Goal: Task Accomplishment & Management: Use online tool/utility

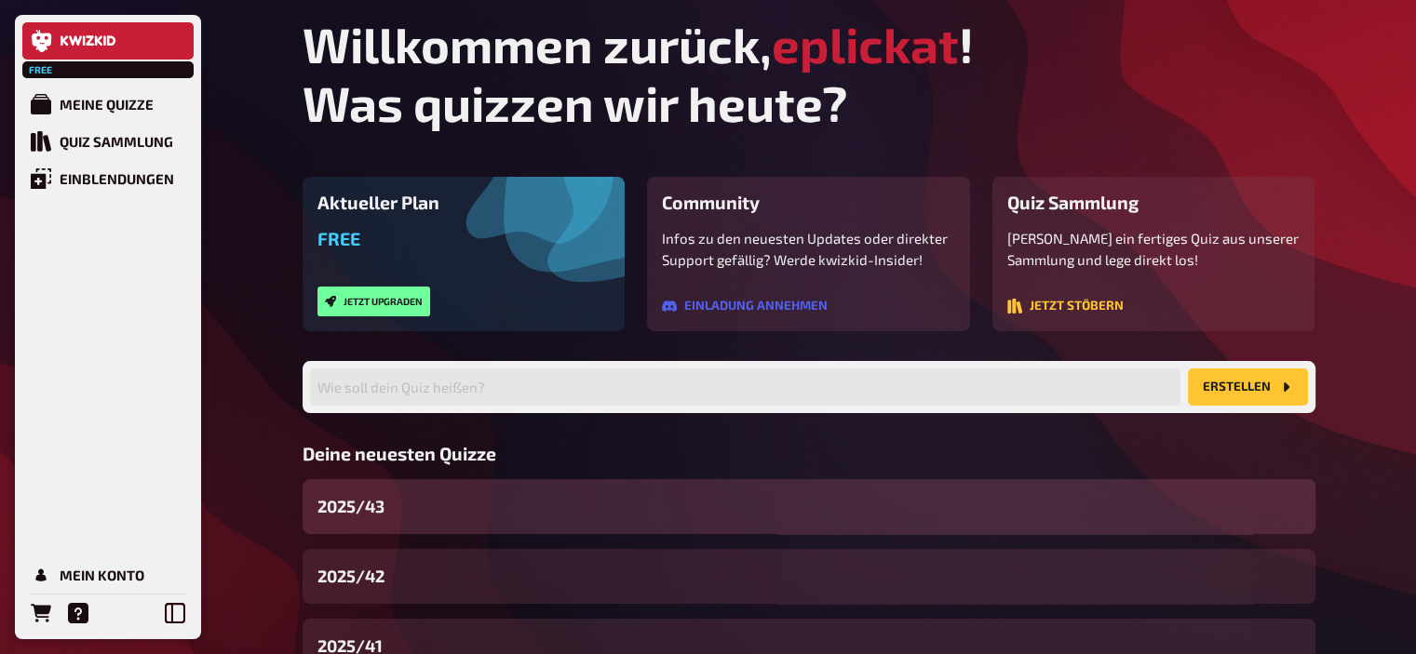
scroll to position [141, 0]
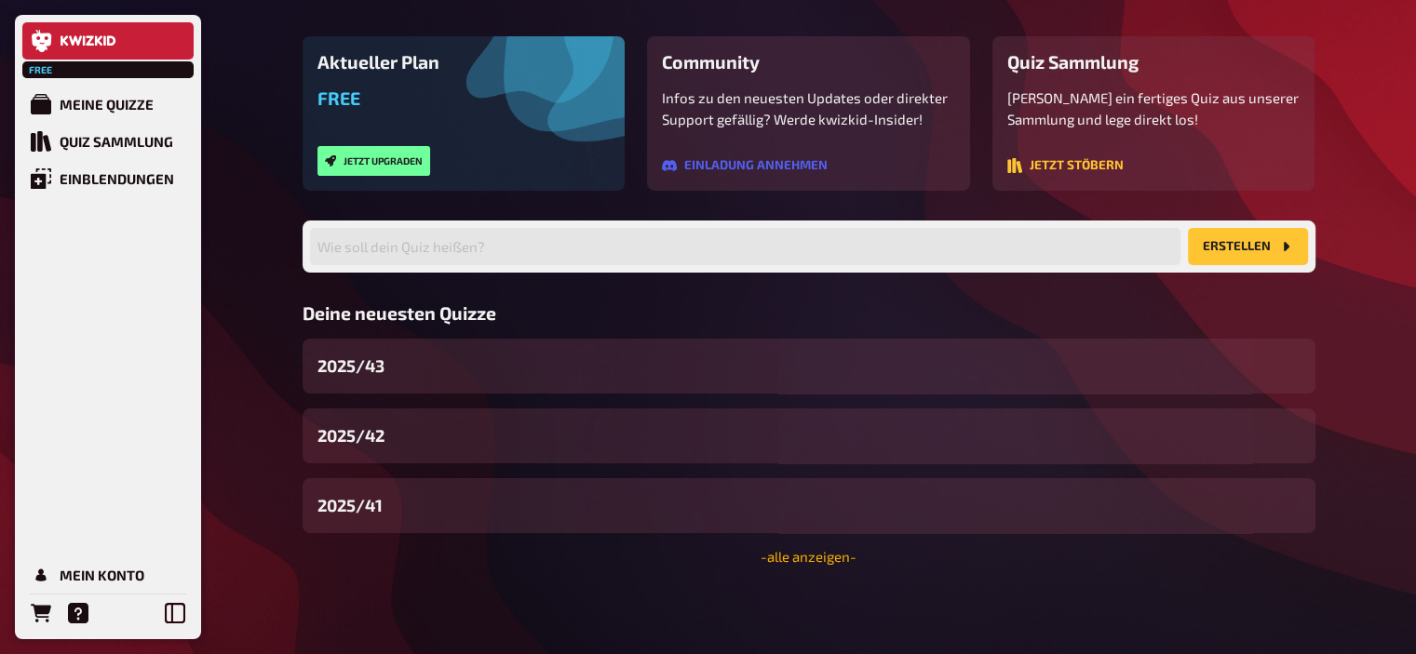
click at [855, 561] on link "- alle anzeigen -" at bounding box center [808, 556] width 96 height 17
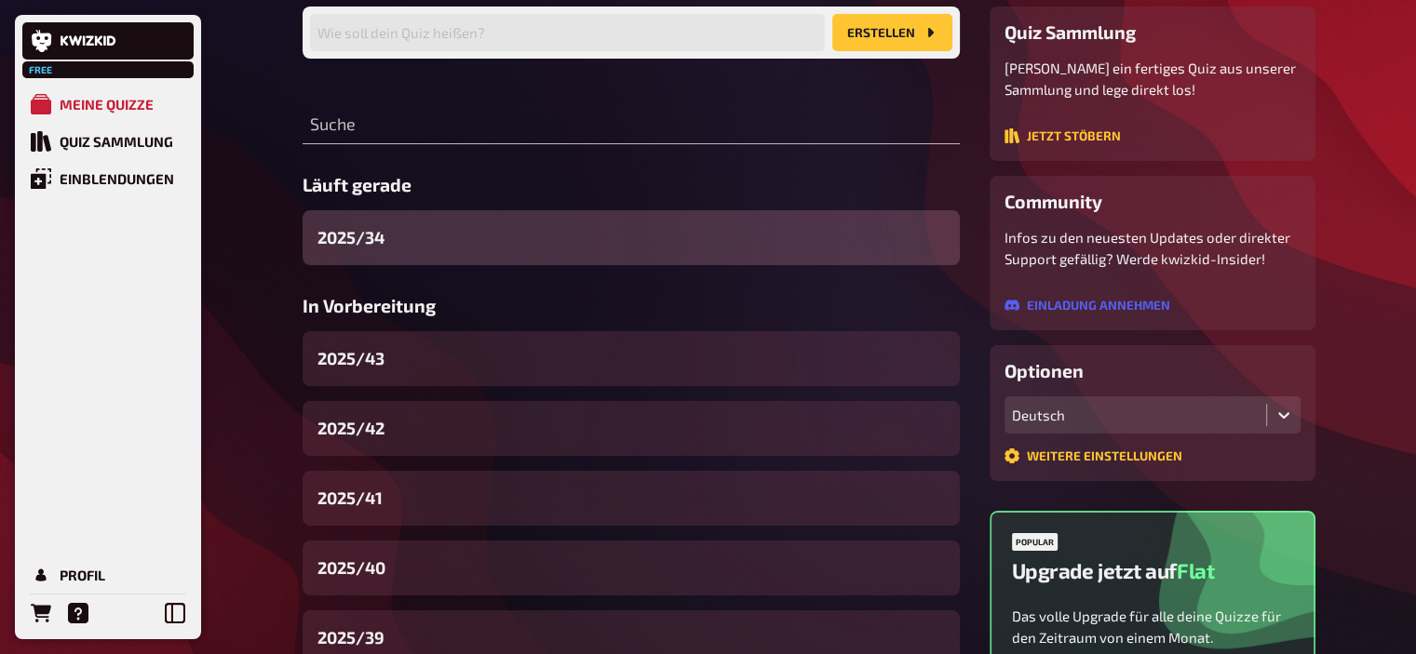
scroll to position [156, 0]
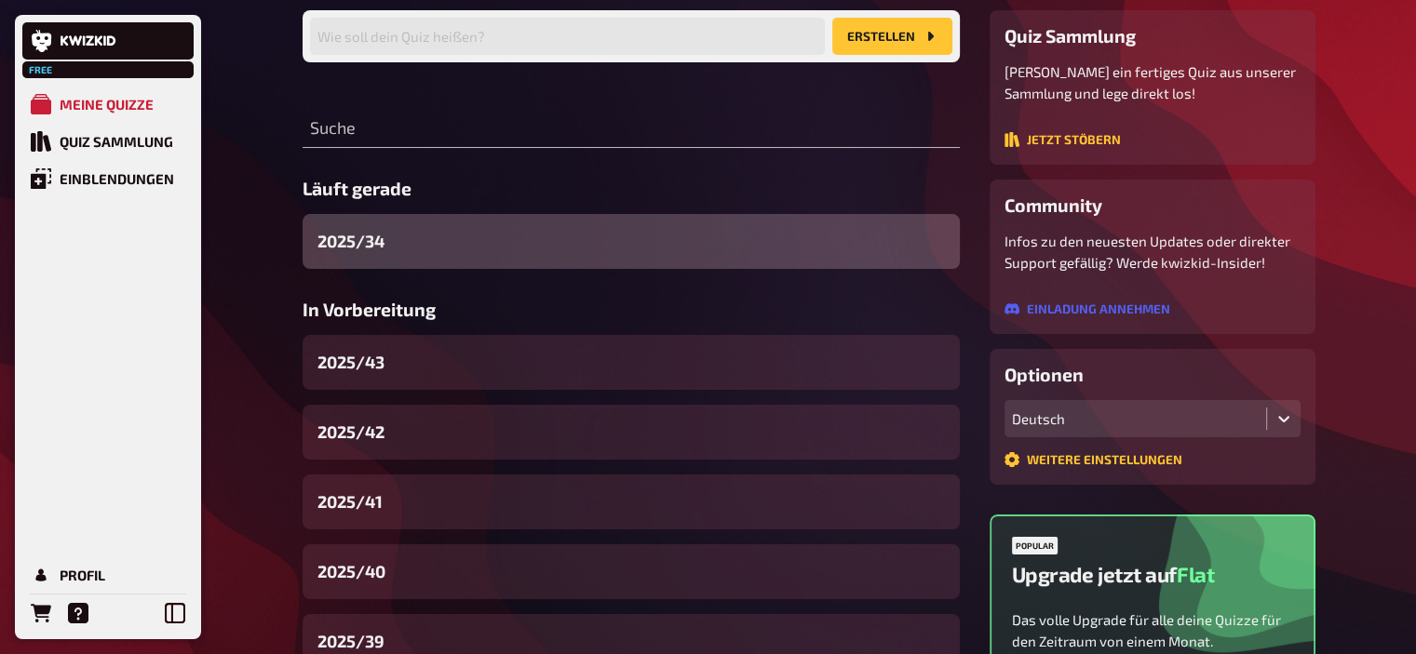
click at [519, 258] on div "2025/34" at bounding box center [631, 241] width 657 height 55
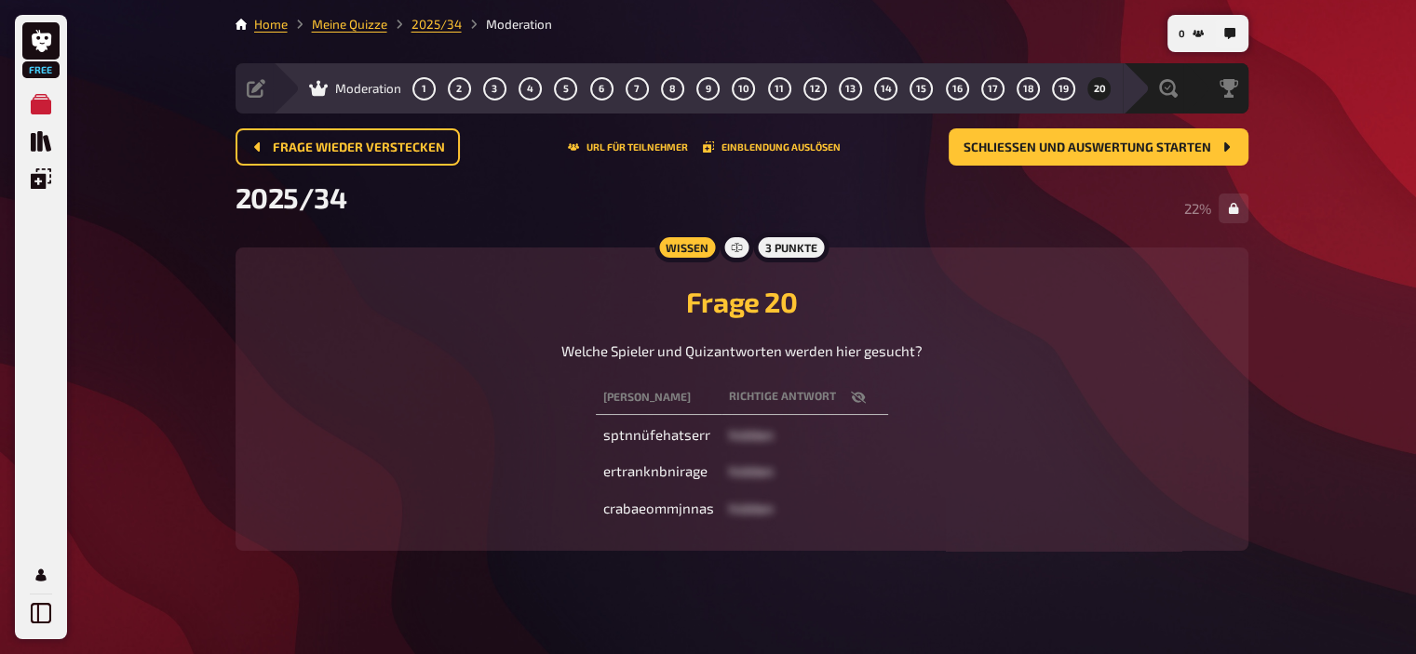
scroll to position [15, 0]
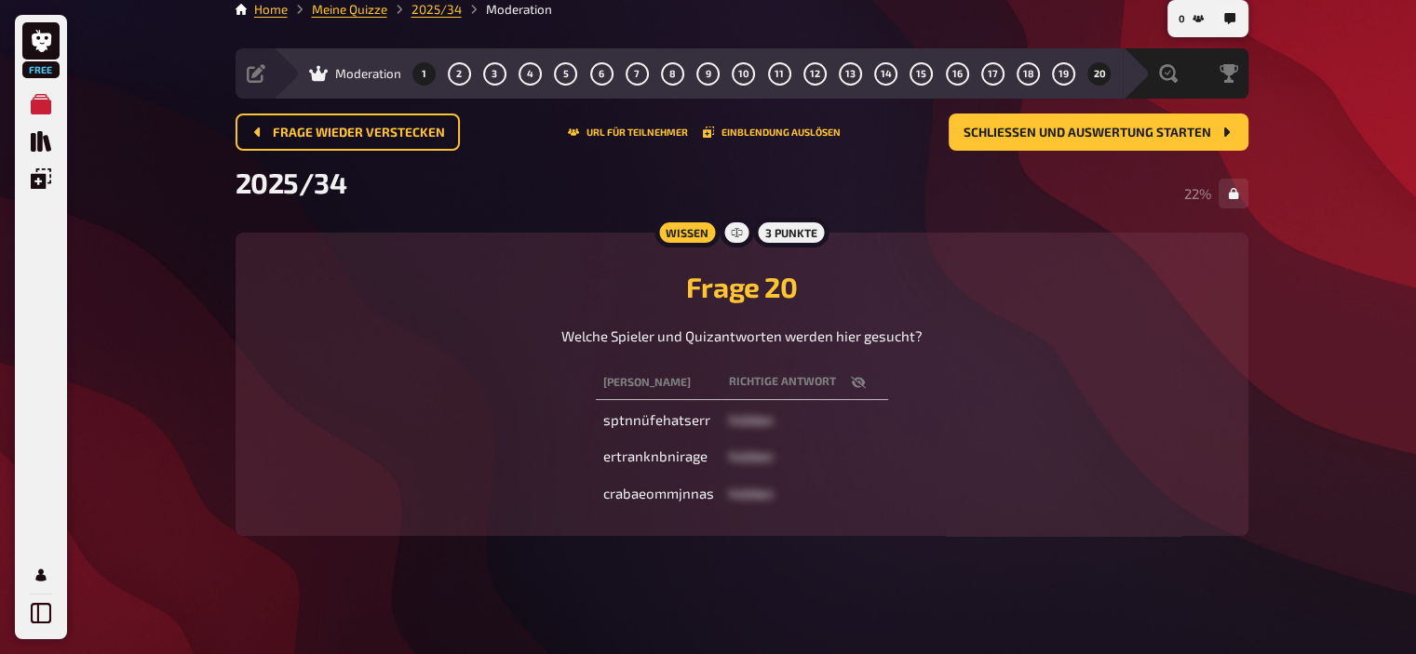
click at [423, 75] on span "1" at bounding box center [424, 74] width 5 height 10
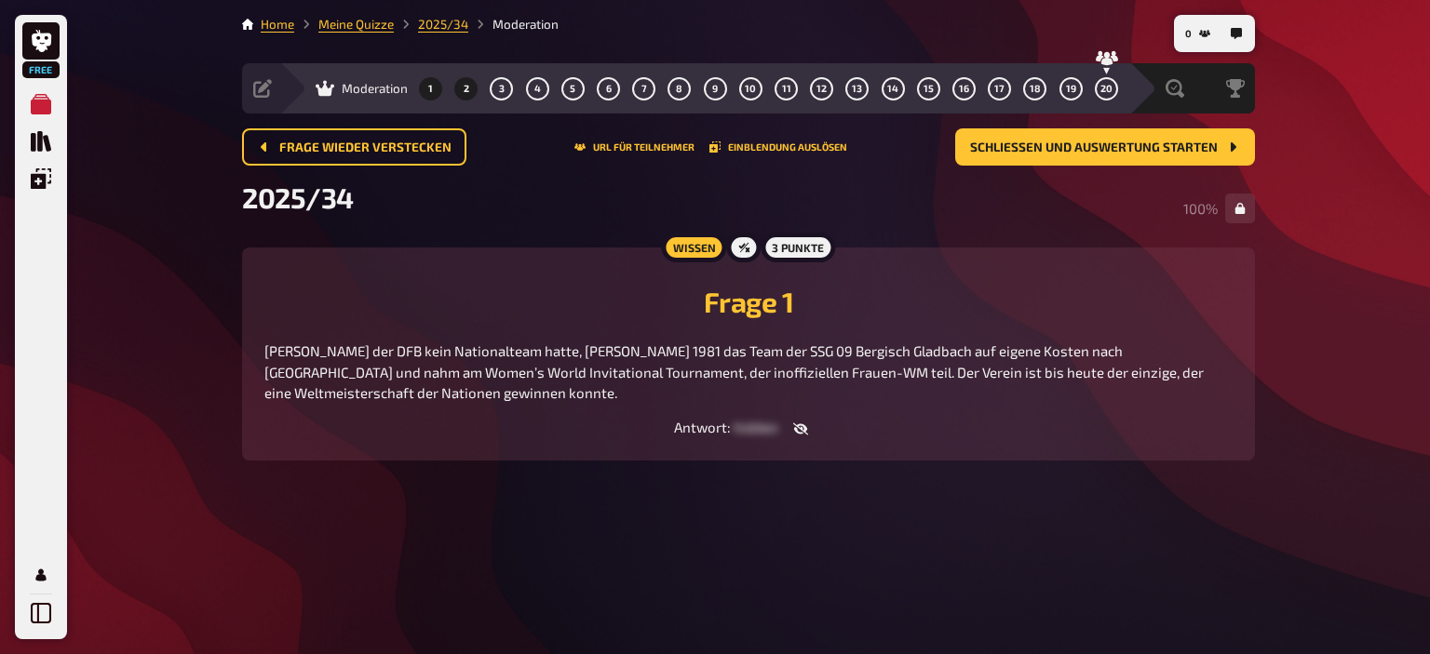
click at [464, 90] on span "2" at bounding box center [467, 89] width 6 height 10
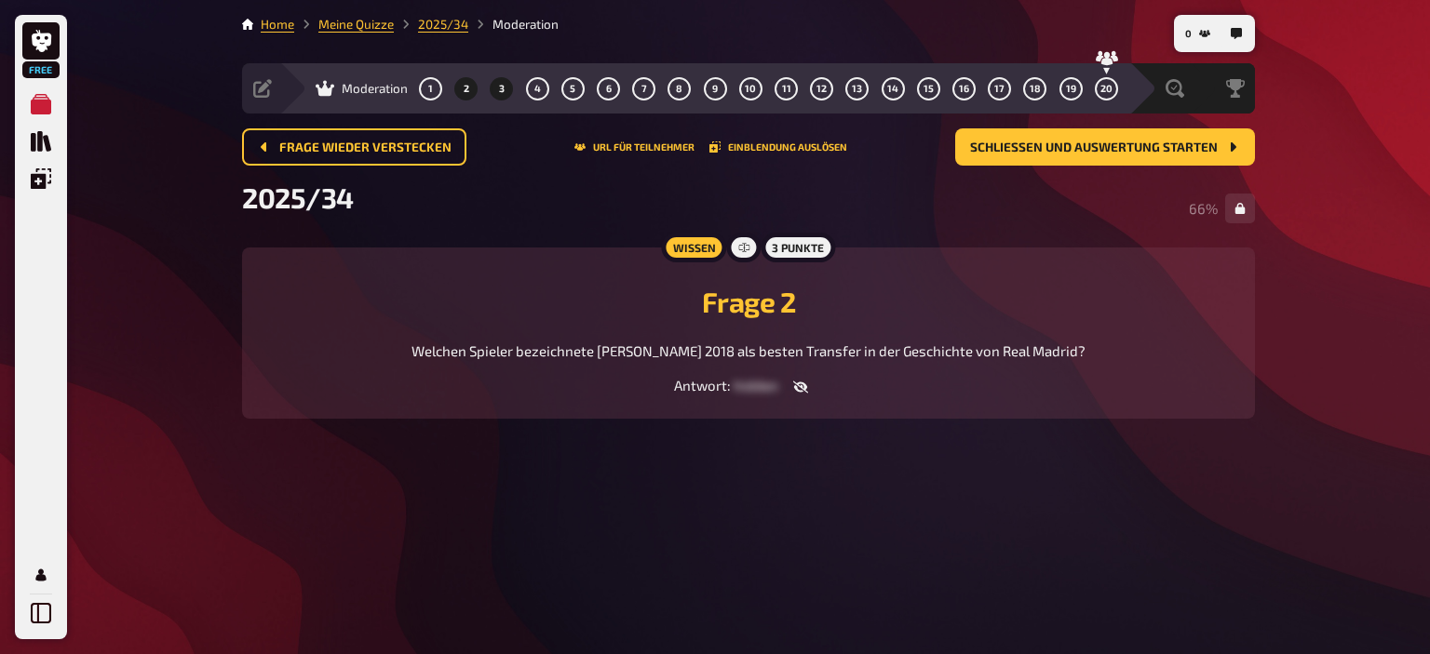
click at [503, 93] on span "3" at bounding box center [502, 89] width 6 height 10
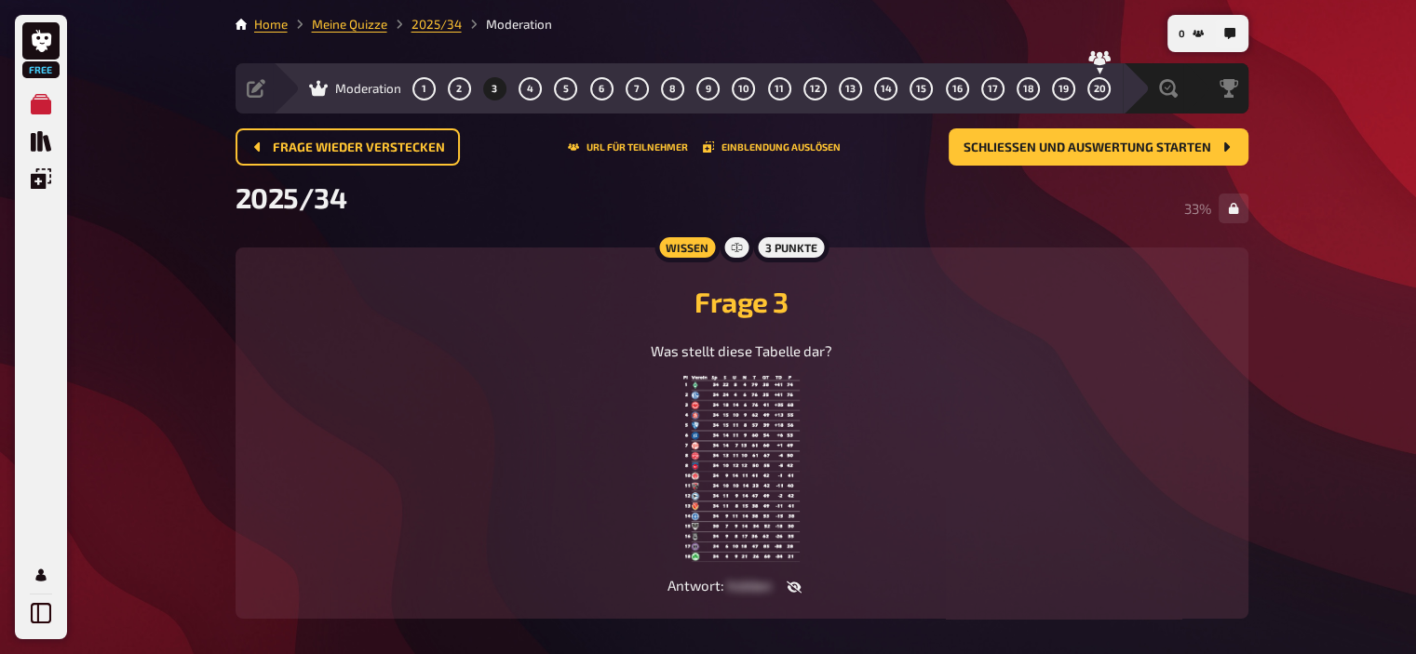
click at [749, 455] on img at bounding box center [741, 469] width 116 height 186
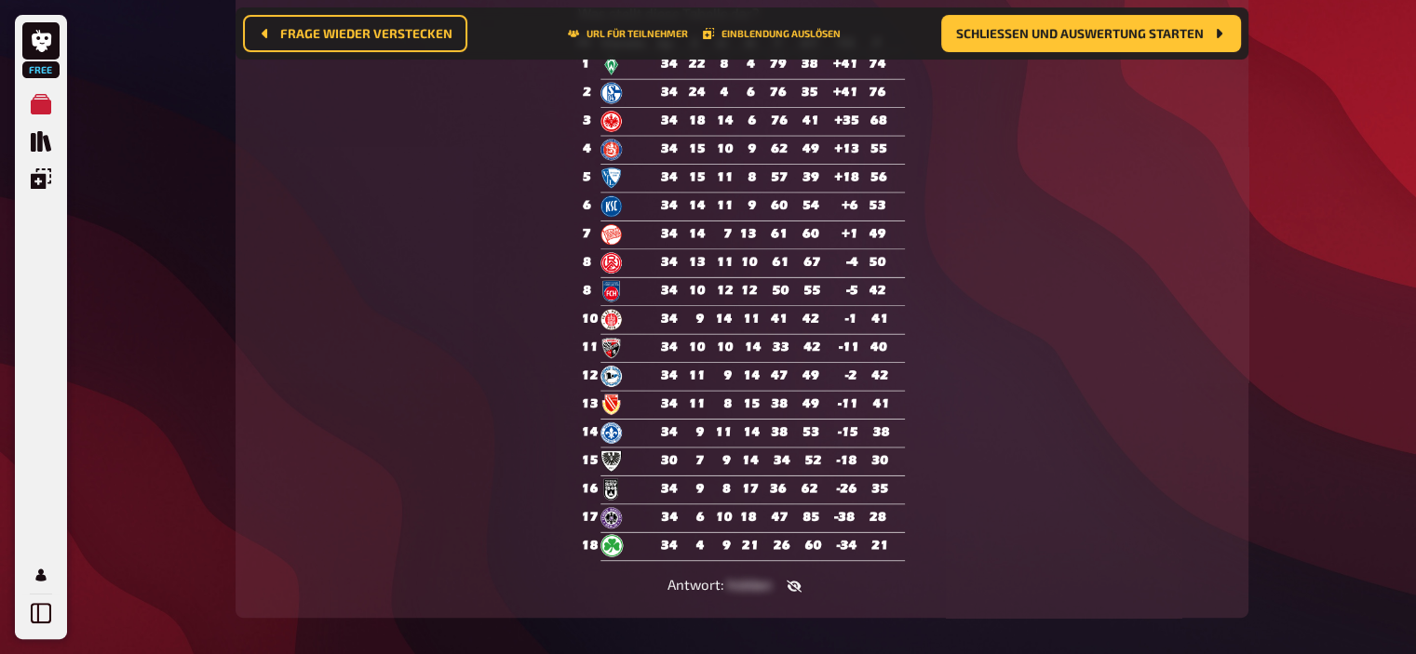
scroll to position [436, 0]
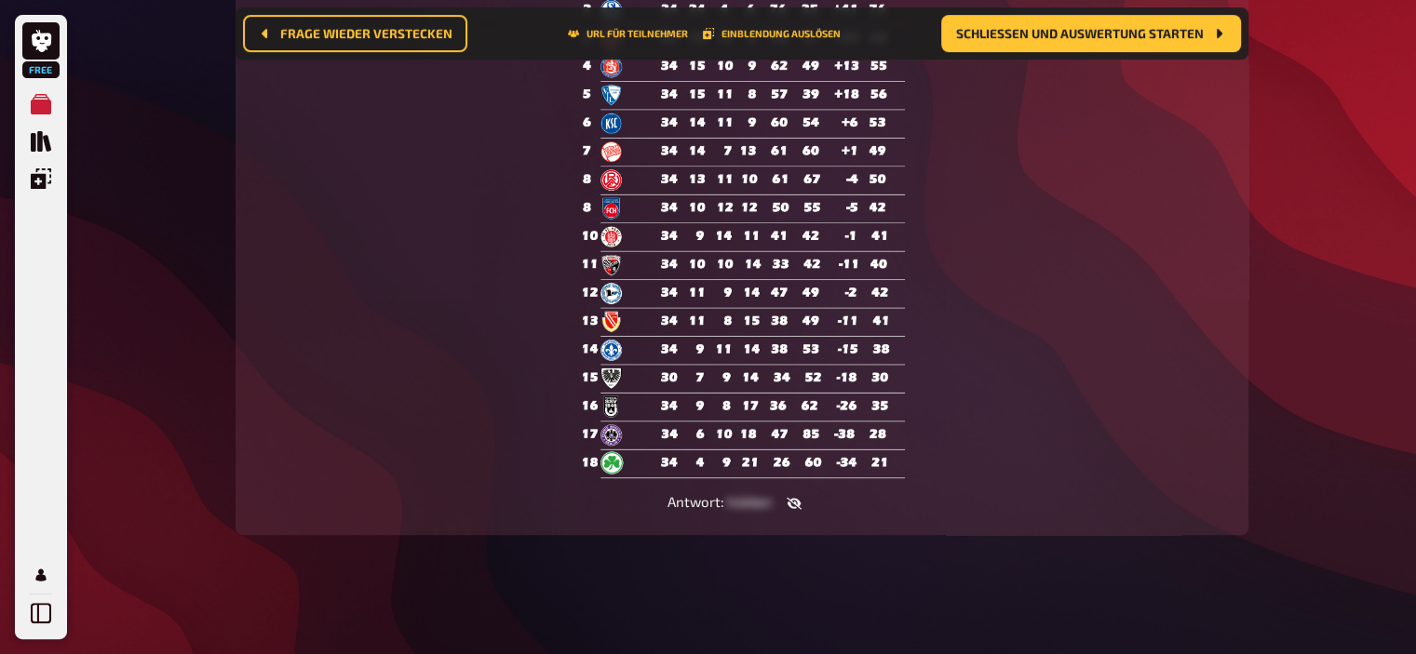
click at [793, 508] on icon "button" at bounding box center [793, 504] width 15 height 12
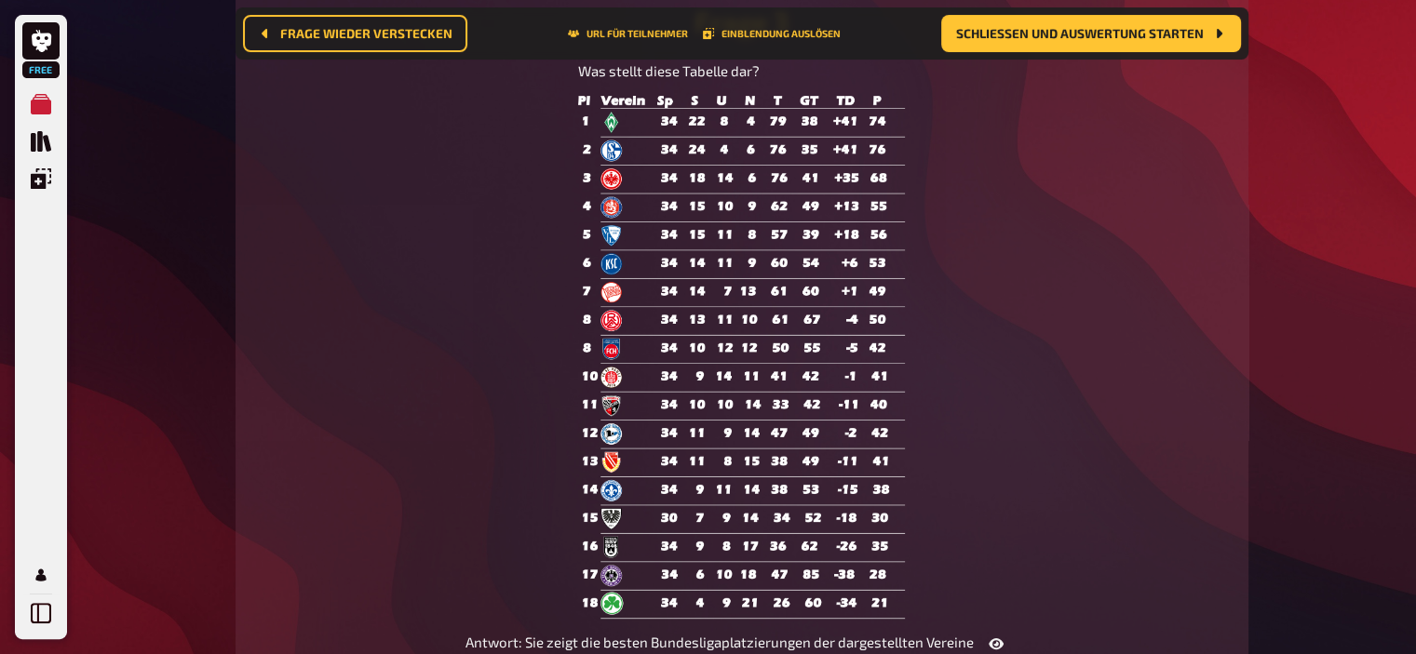
scroll to position [298, 0]
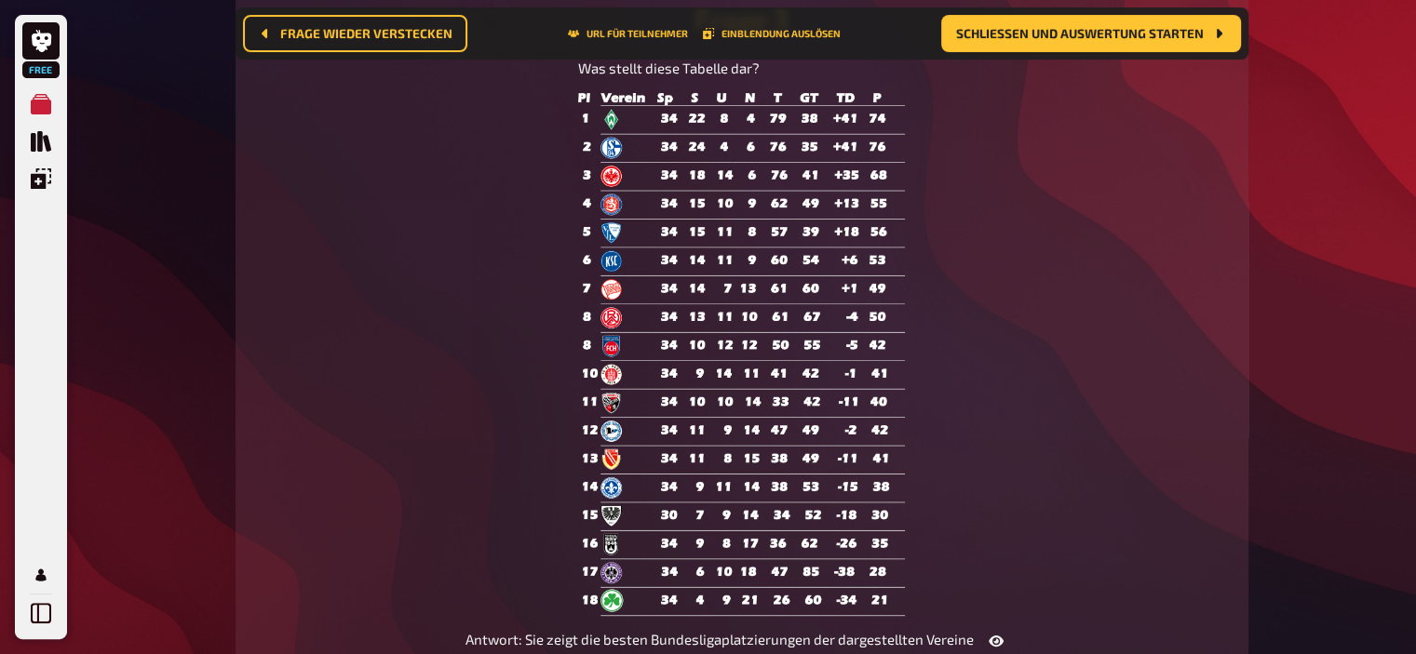
click at [747, 416] on img at bounding box center [742, 354] width 328 height 523
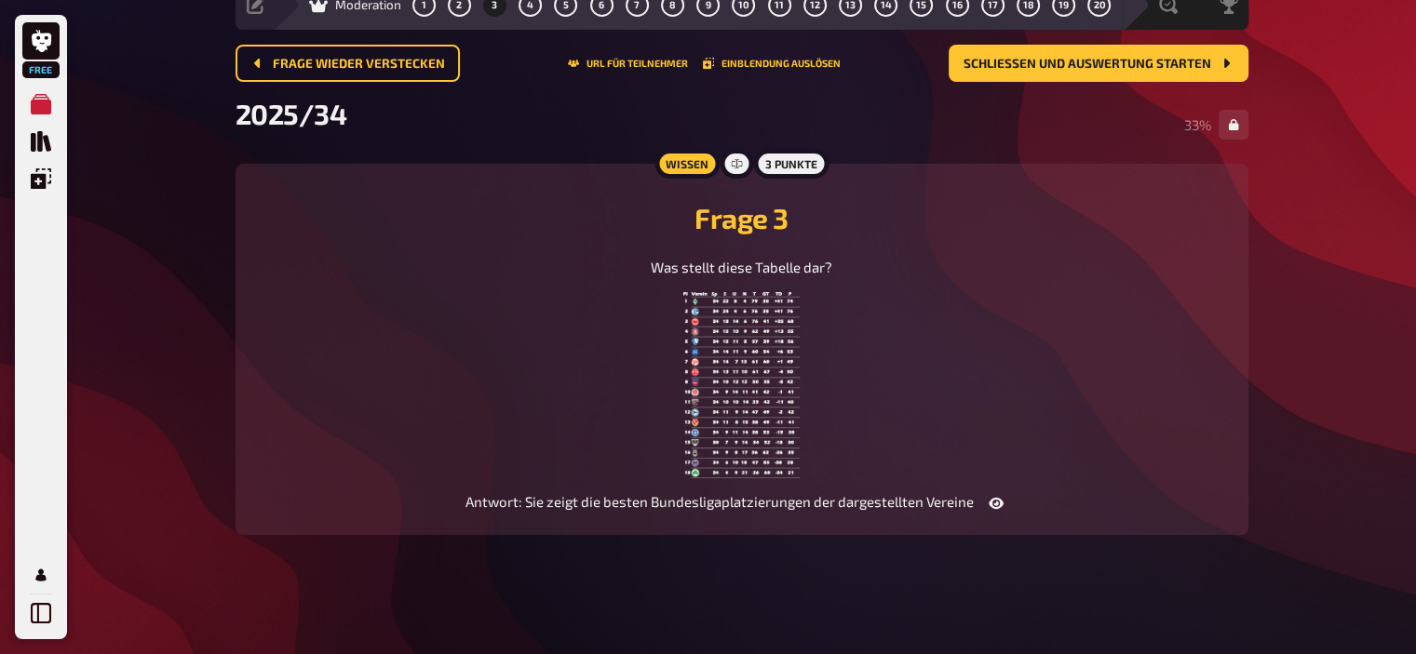
click at [747, 416] on img at bounding box center [741, 385] width 116 height 186
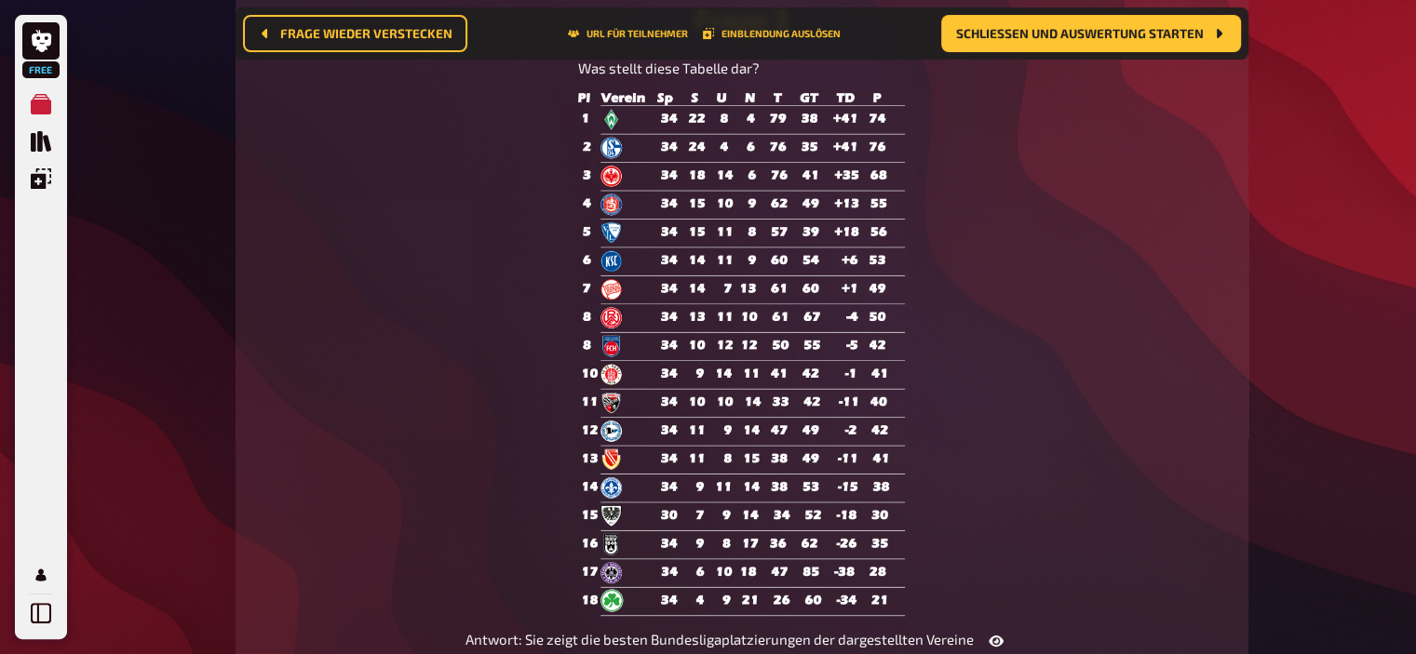
scroll to position [0, 0]
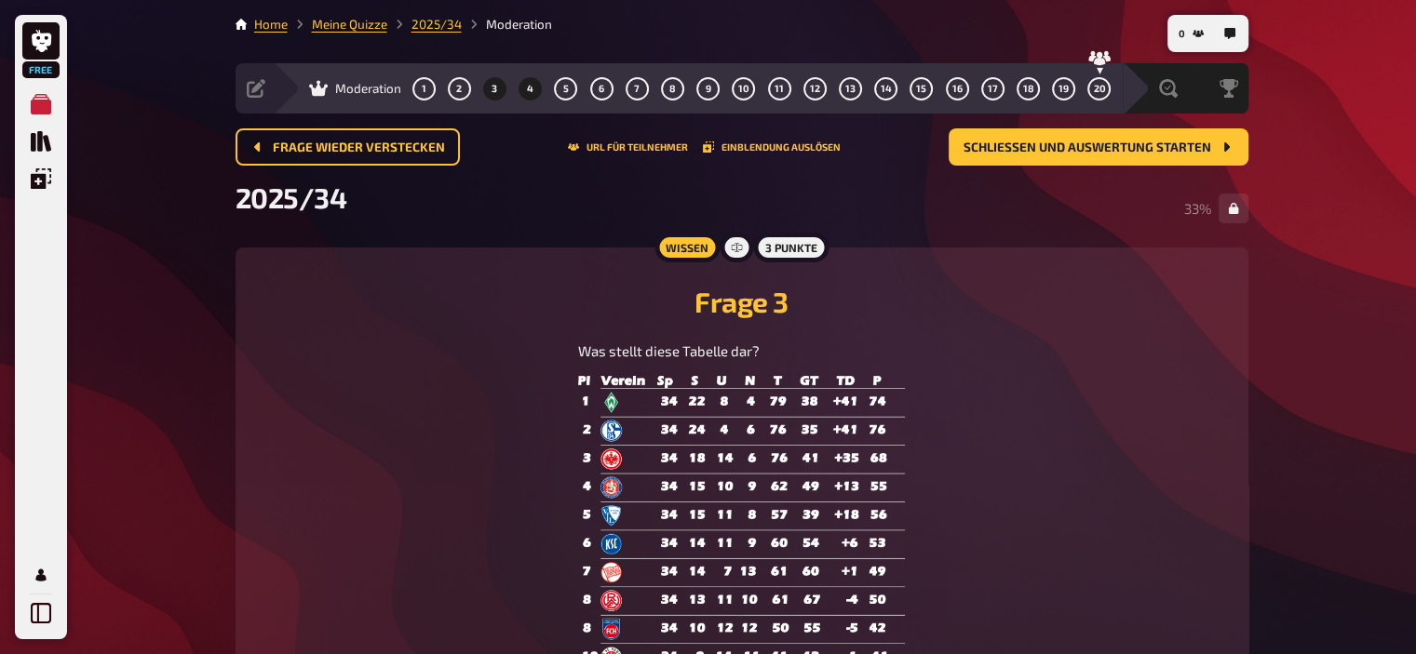
click at [536, 92] on button "4" at bounding box center [531, 89] width 30 height 30
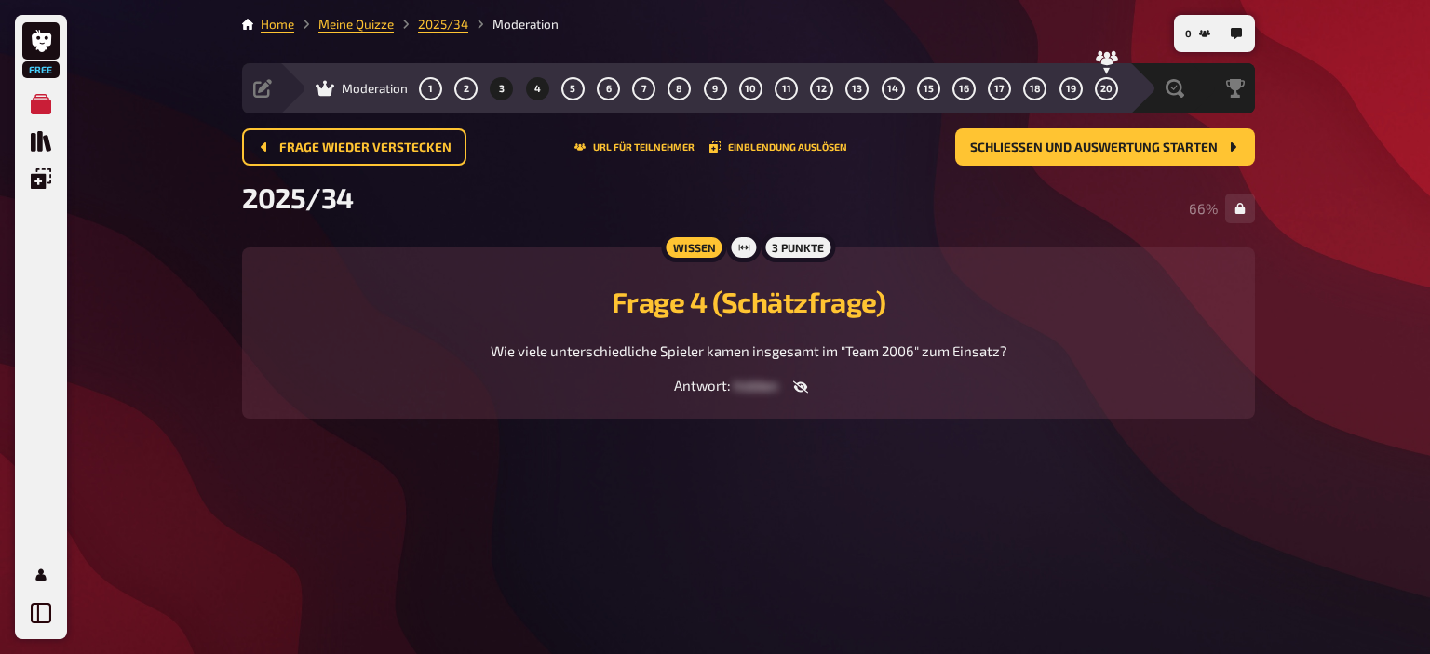
click at [490, 88] on button "3" at bounding box center [502, 89] width 30 height 30
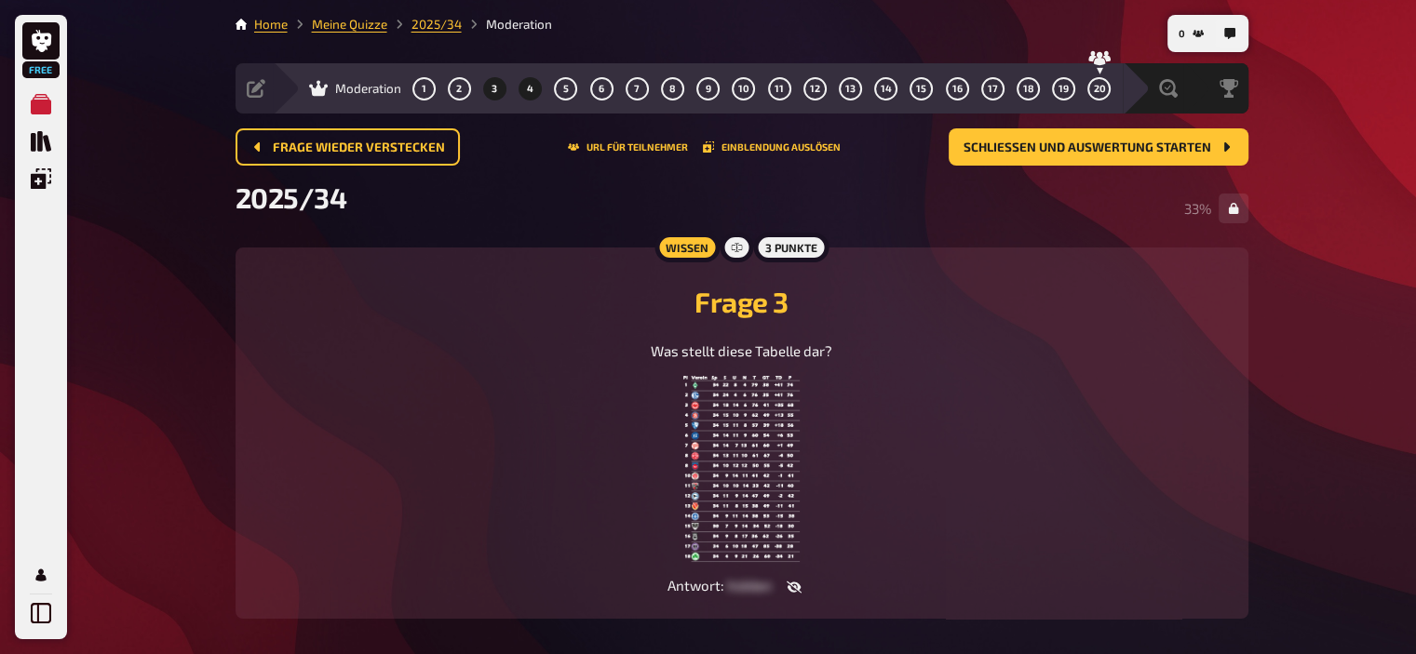
click at [529, 87] on span "4" at bounding box center [530, 89] width 7 height 10
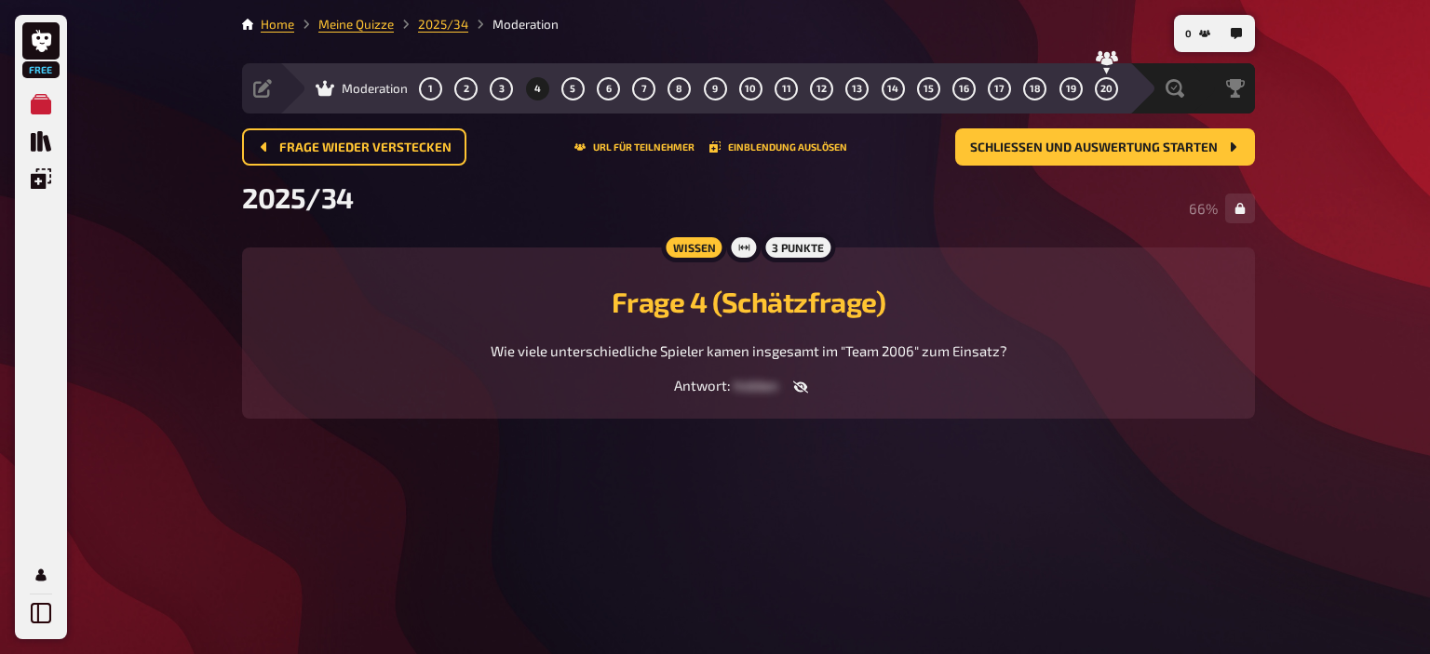
click at [595, 347] on span "Wie viele unterschiedliche Spieler kamen insgesamt im "Team 2006" zum Einsatz?" at bounding box center [749, 351] width 517 height 17
click at [806, 390] on icon "button" at bounding box center [800, 387] width 15 height 15
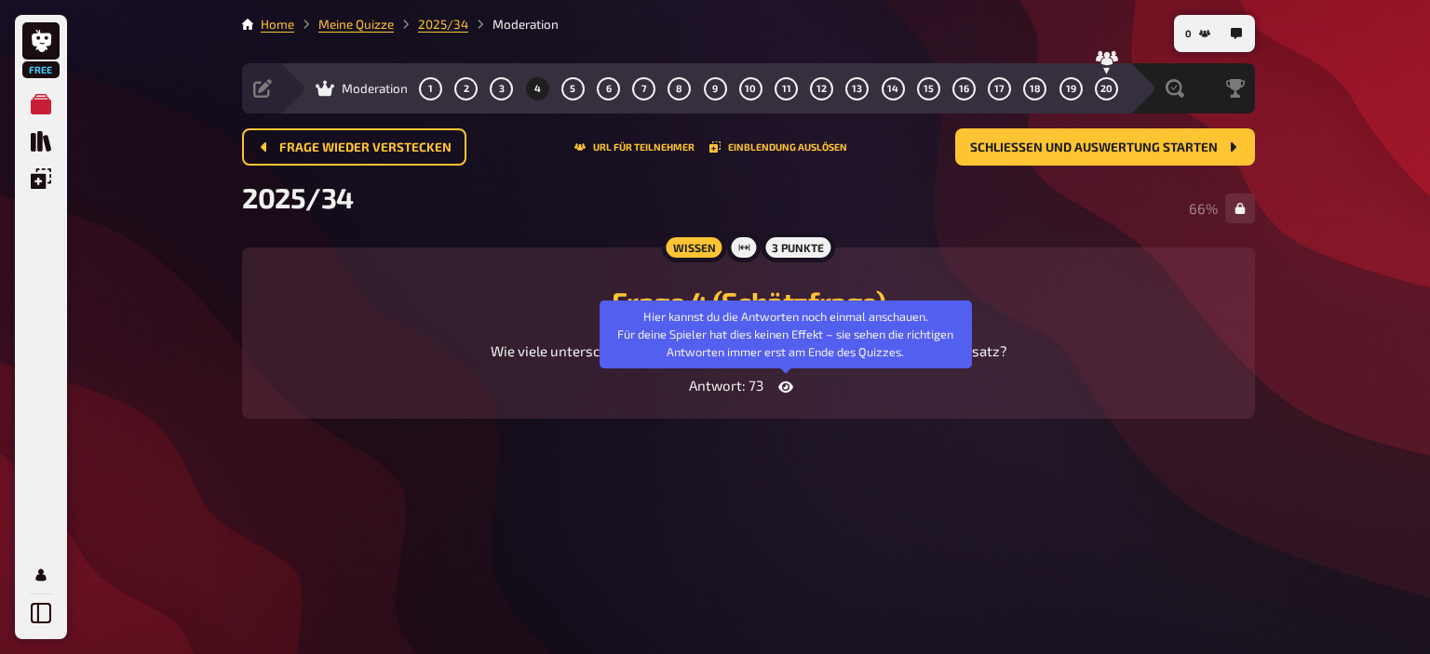
click at [792, 386] on icon "button" at bounding box center [785, 387] width 15 height 15
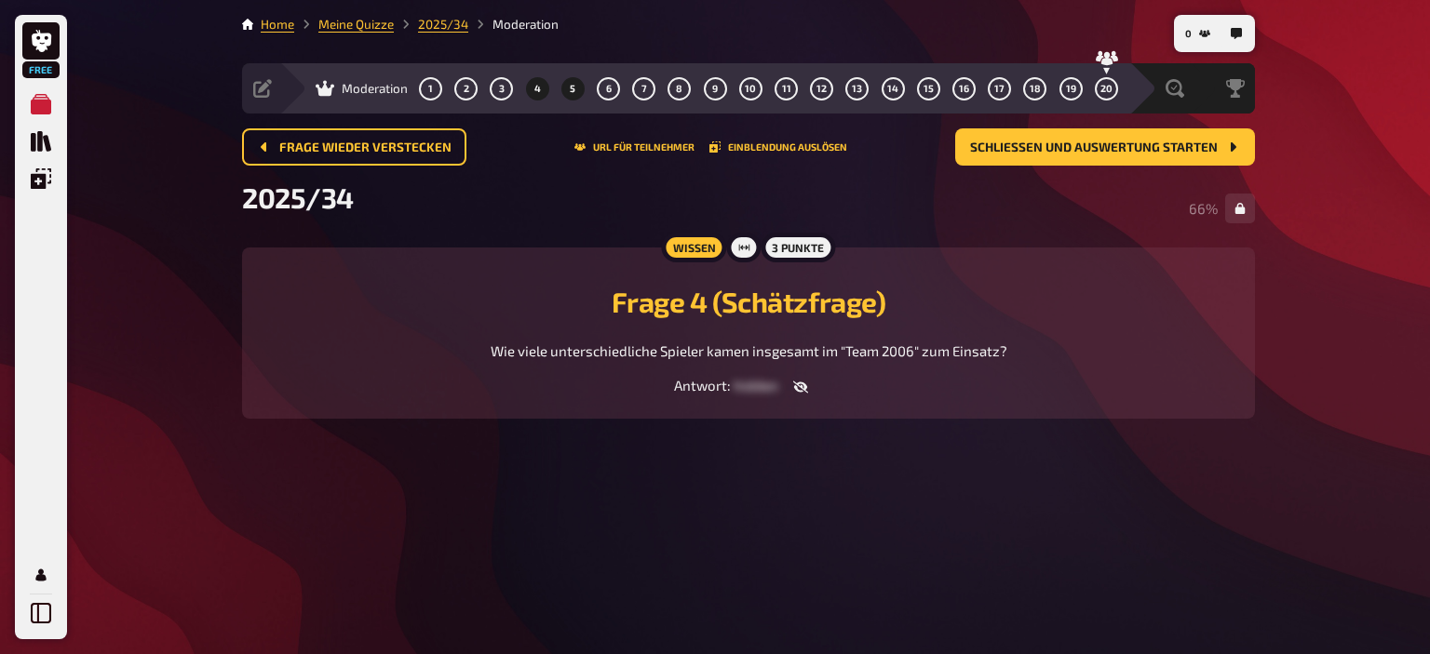
click at [575, 86] on span "5" at bounding box center [573, 89] width 6 height 10
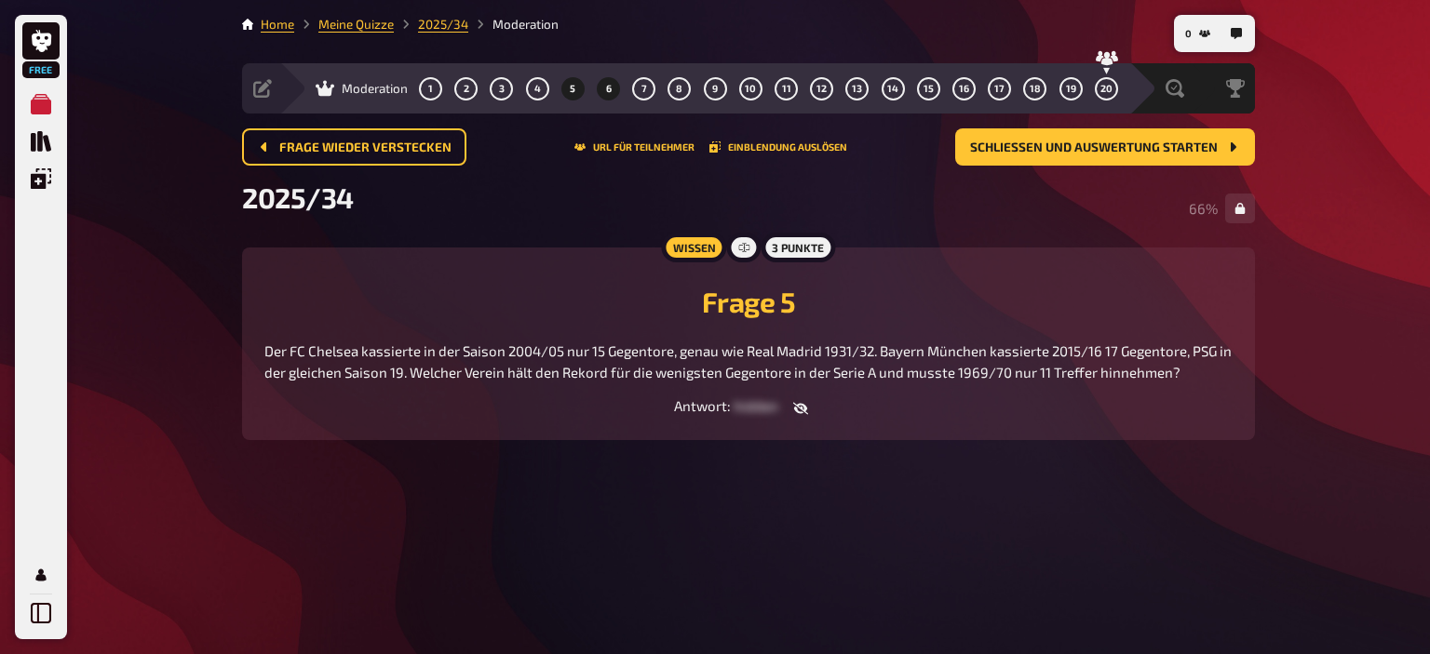
click at [606, 84] on span "6" at bounding box center [609, 89] width 6 height 10
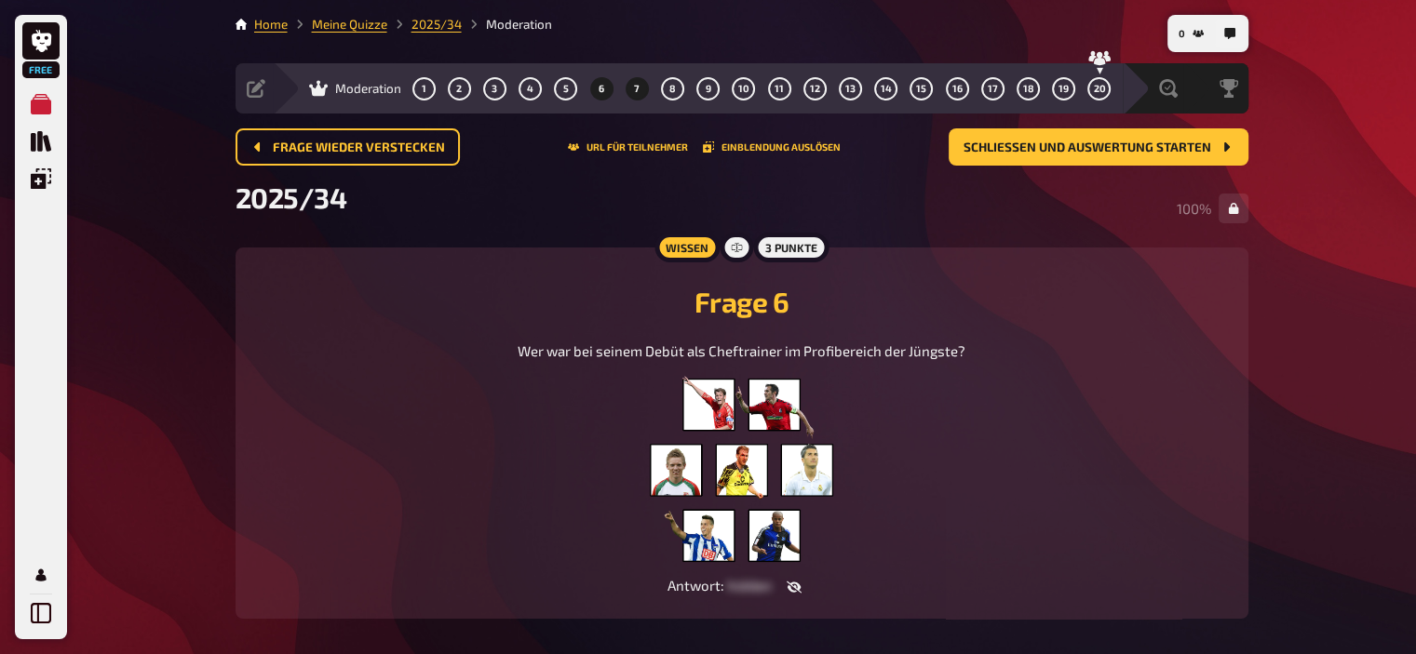
click at [639, 87] on button "7" at bounding box center [637, 89] width 30 height 30
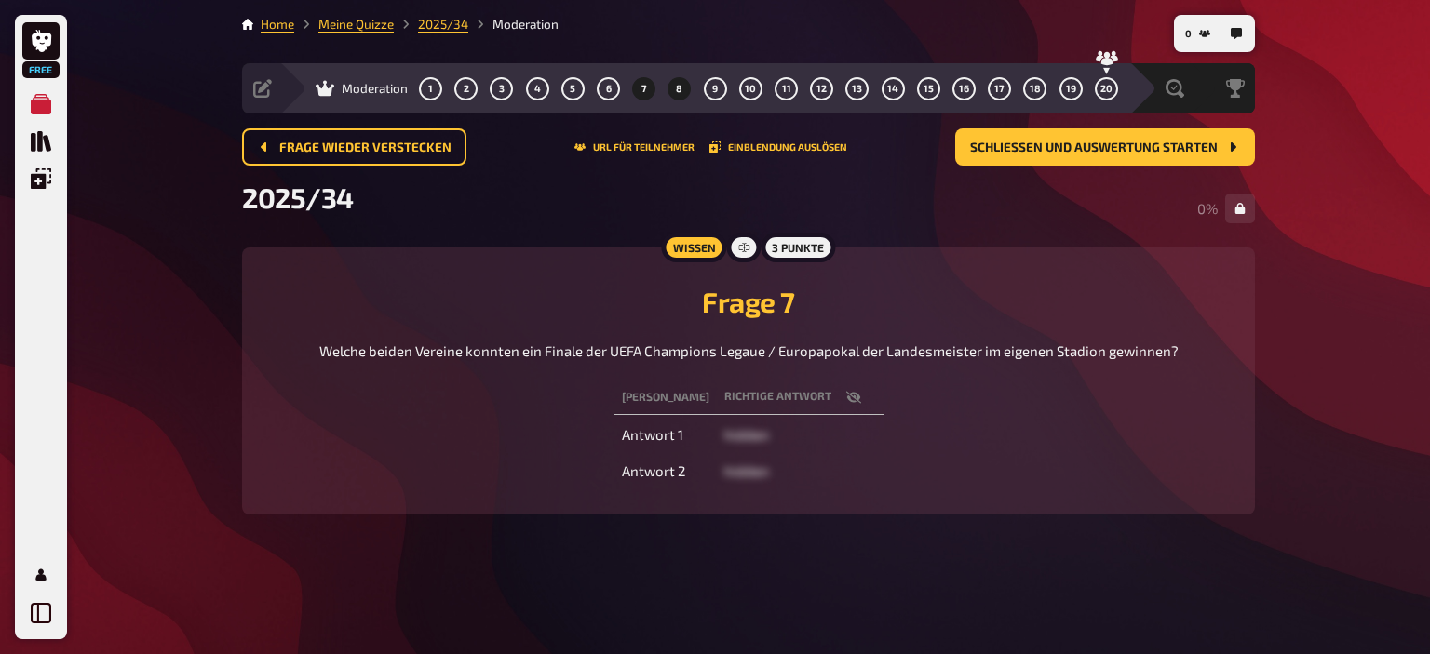
click at [679, 94] on button "8" at bounding box center [680, 89] width 30 height 30
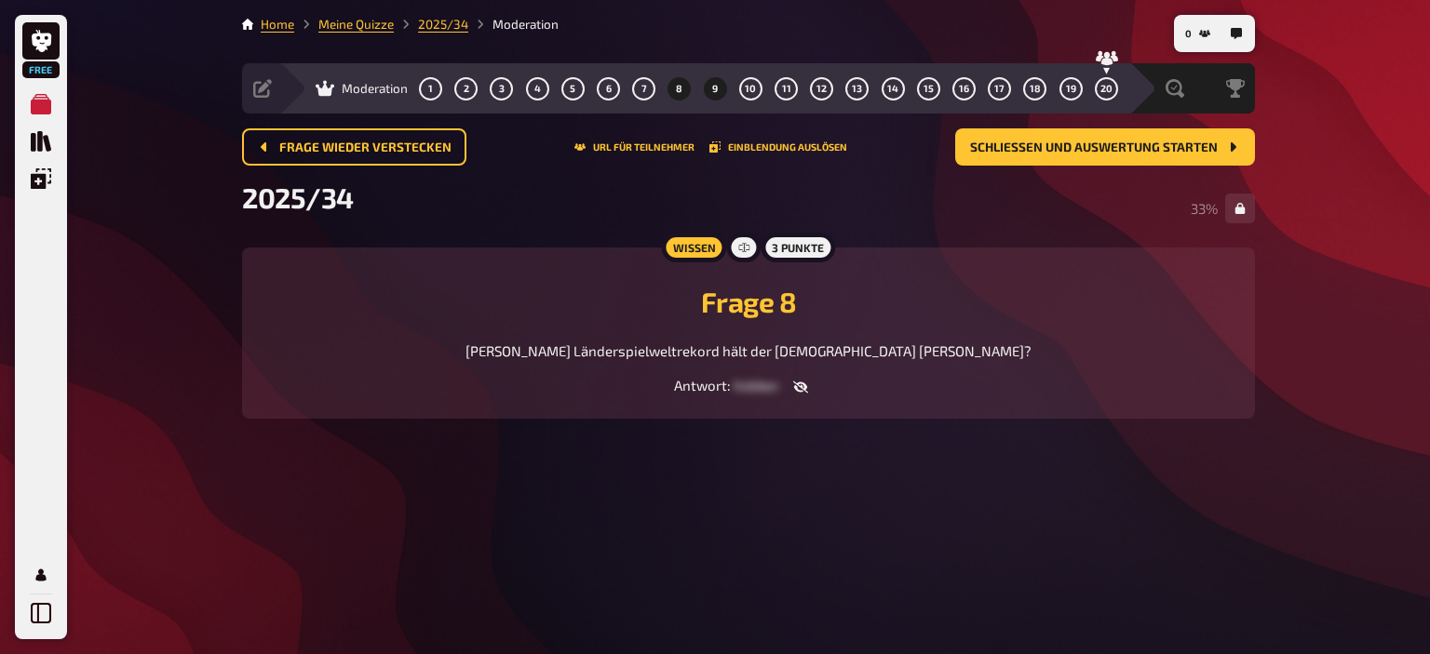
click at [722, 90] on button "9" at bounding box center [715, 89] width 30 height 30
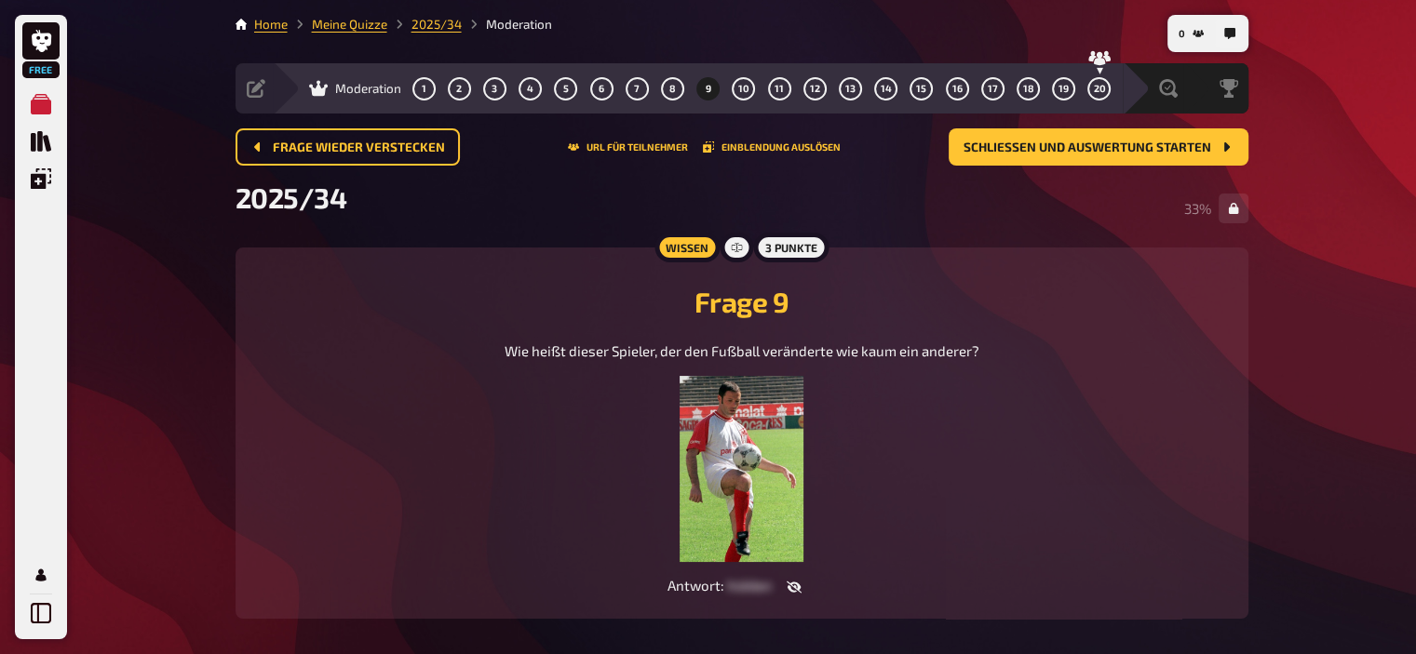
click at [795, 587] on icon "button" at bounding box center [794, 587] width 15 height 15
click at [831, 585] on icon "button" at bounding box center [823, 587] width 15 height 11
click at [733, 464] on img at bounding box center [741, 469] width 124 height 186
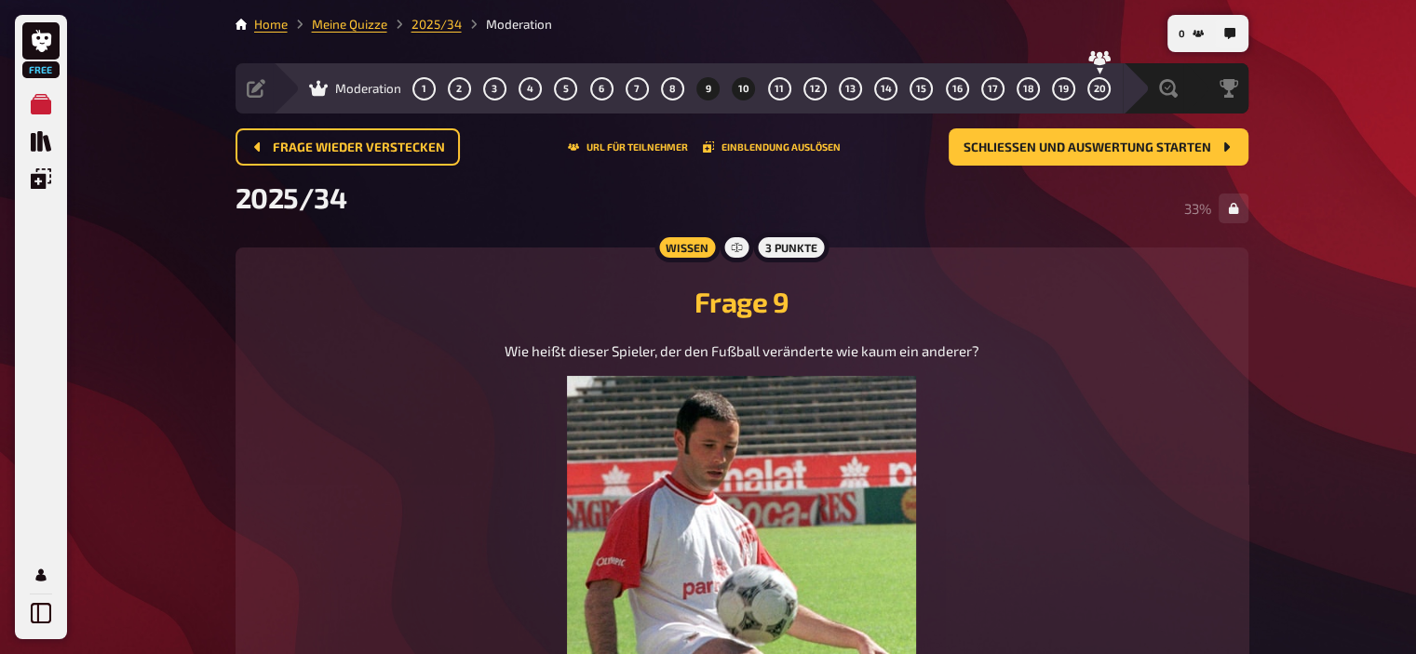
click at [746, 84] on span "10" at bounding box center [743, 89] width 11 height 10
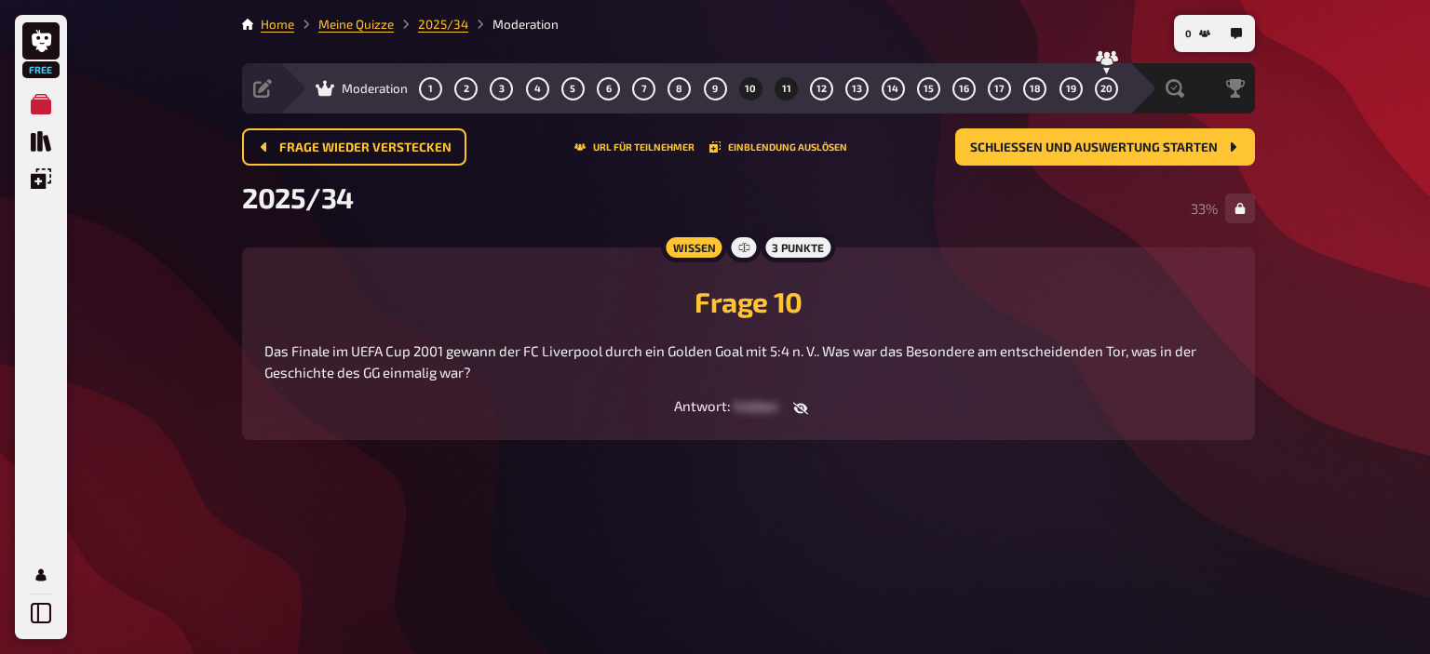
click at [790, 88] on button "11" at bounding box center [787, 89] width 30 height 30
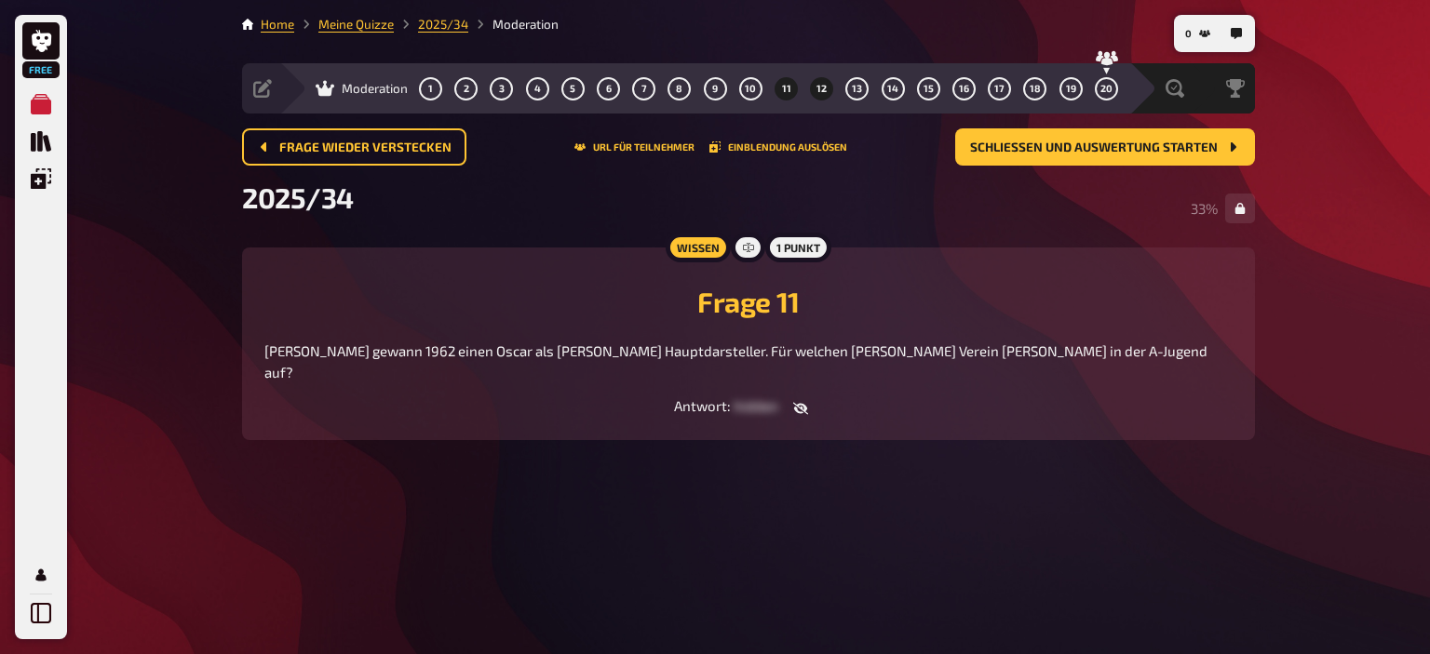
click at [817, 87] on span "12" at bounding box center [821, 89] width 10 height 10
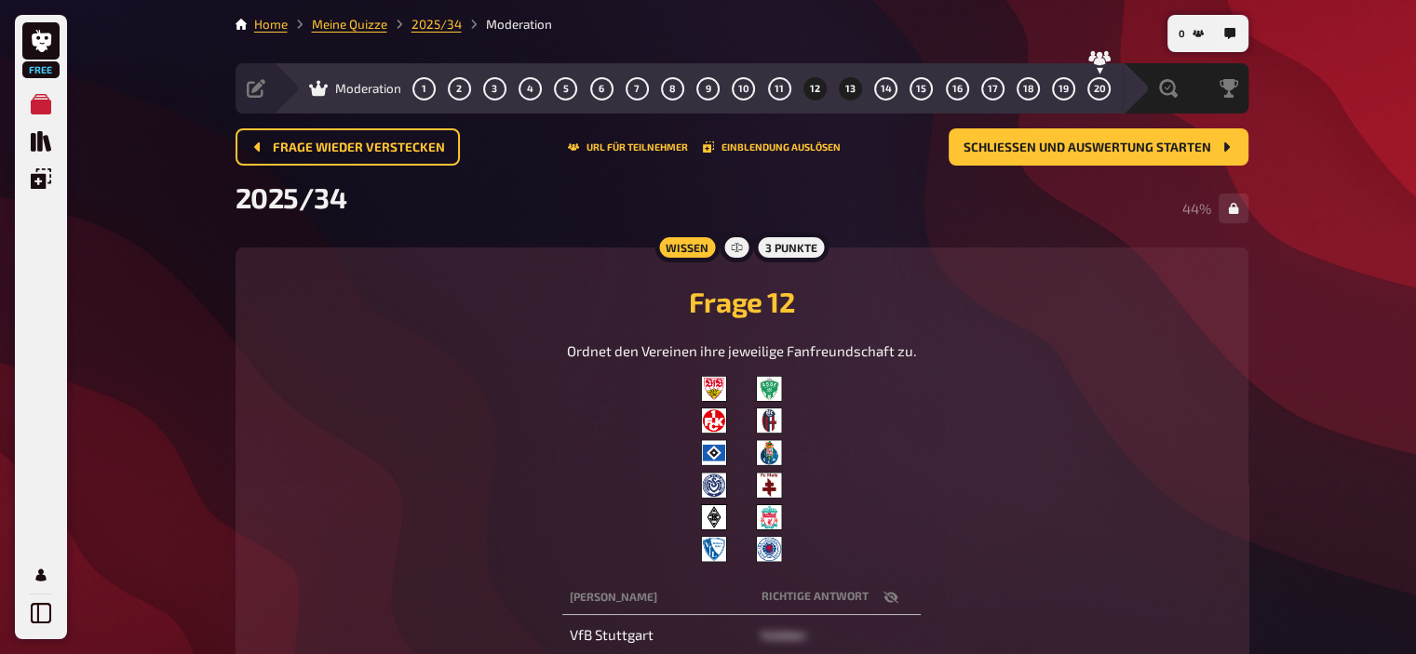
click at [849, 87] on span "13" at bounding box center [850, 89] width 10 height 10
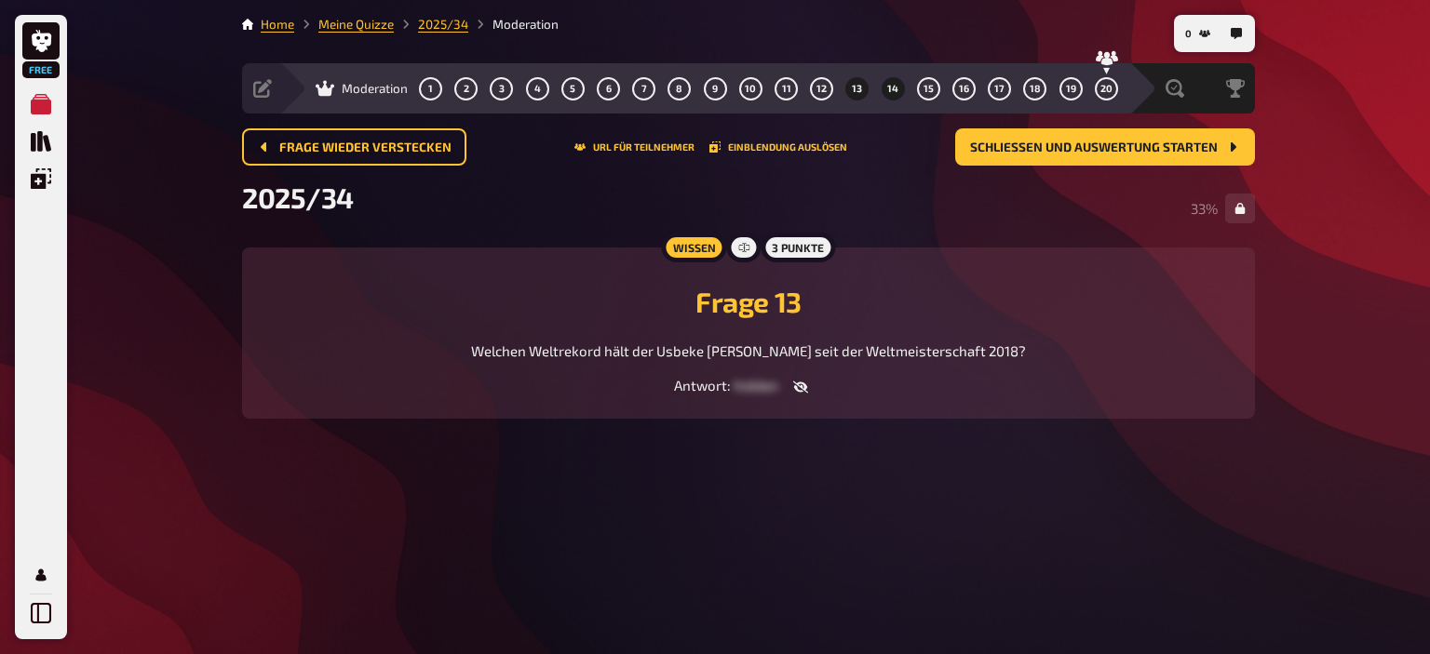
click at [897, 87] on span "14" at bounding box center [892, 89] width 11 height 10
click at [947, 78] on div "1 2 3 4 5 6 7 8 9 10 11 12 13 14 15 16 17 18 19 20" at bounding box center [768, 88] width 699 height 23
click at [928, 93] on span "15" at bounding box center [928, 89] width 10 height 10
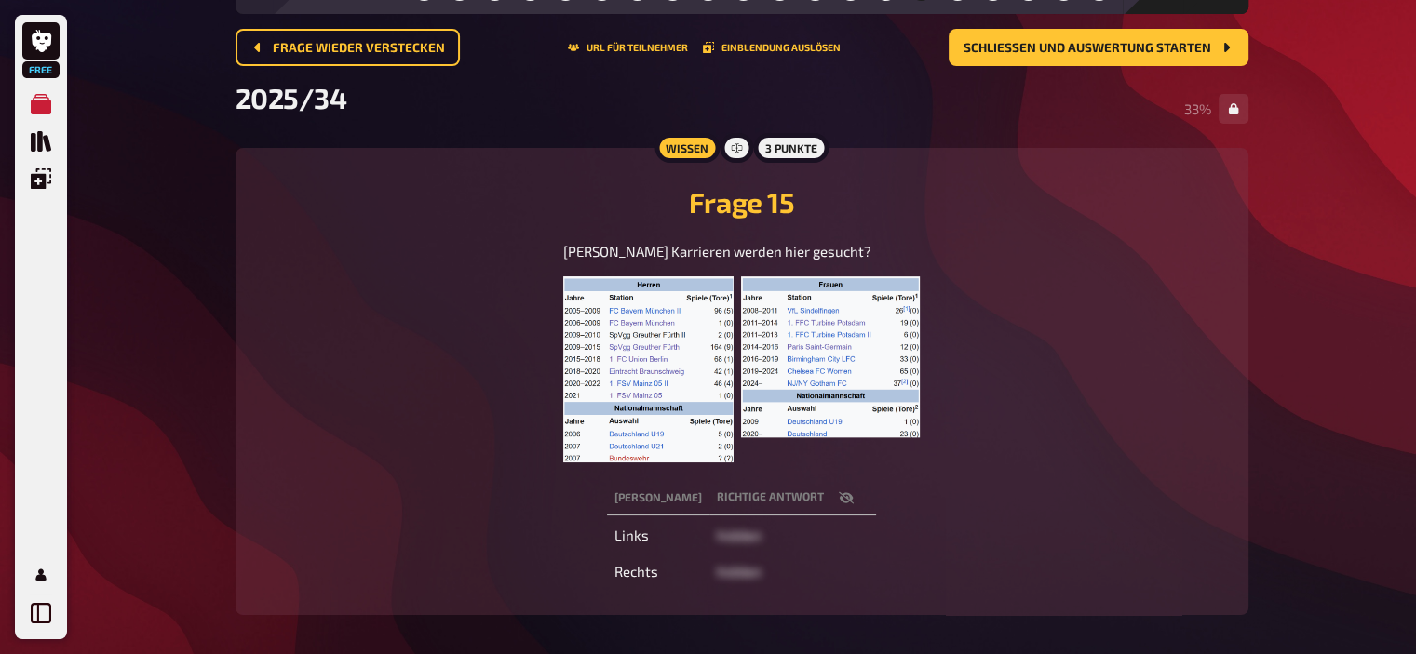
scroll to position [101, 0]
click at [839, 495] on icon "button" at bounding box center [846, 497] width 15 height 15
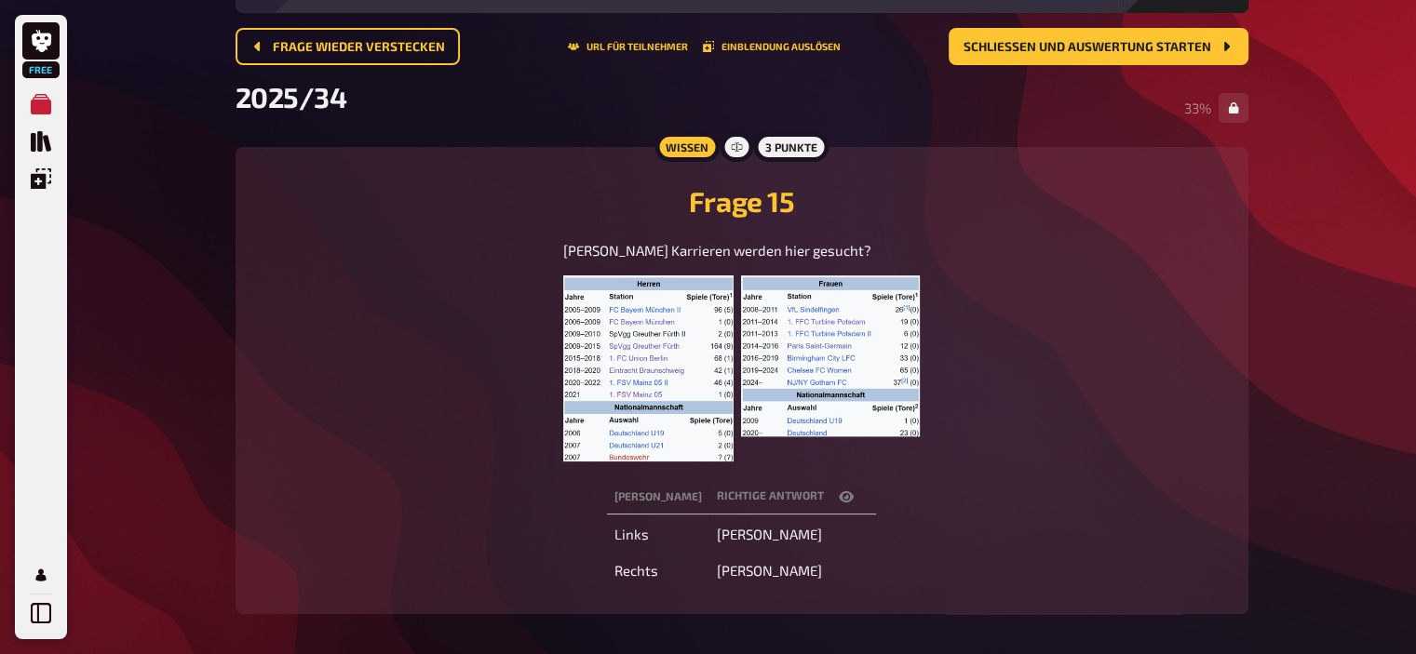
scroll to position [0, 0]
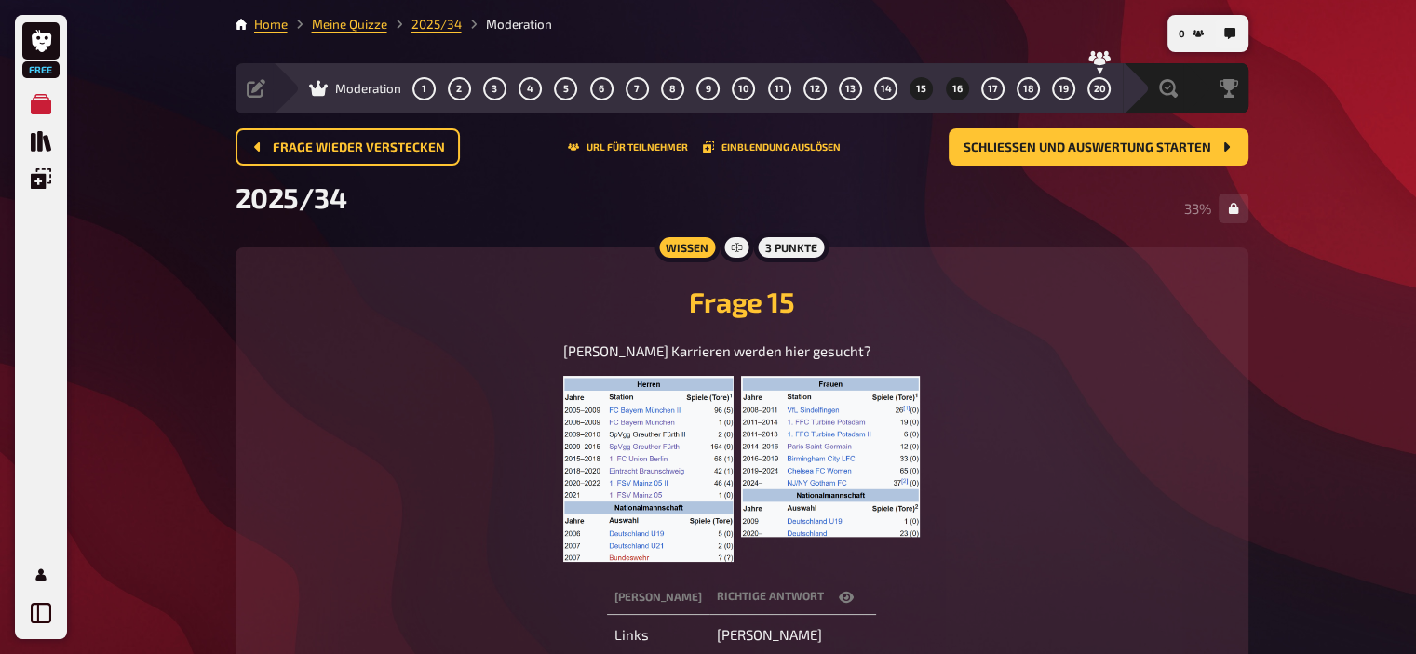
click at [962, 82] on button "16" at bounding box center [957, 89] width 30 height 30
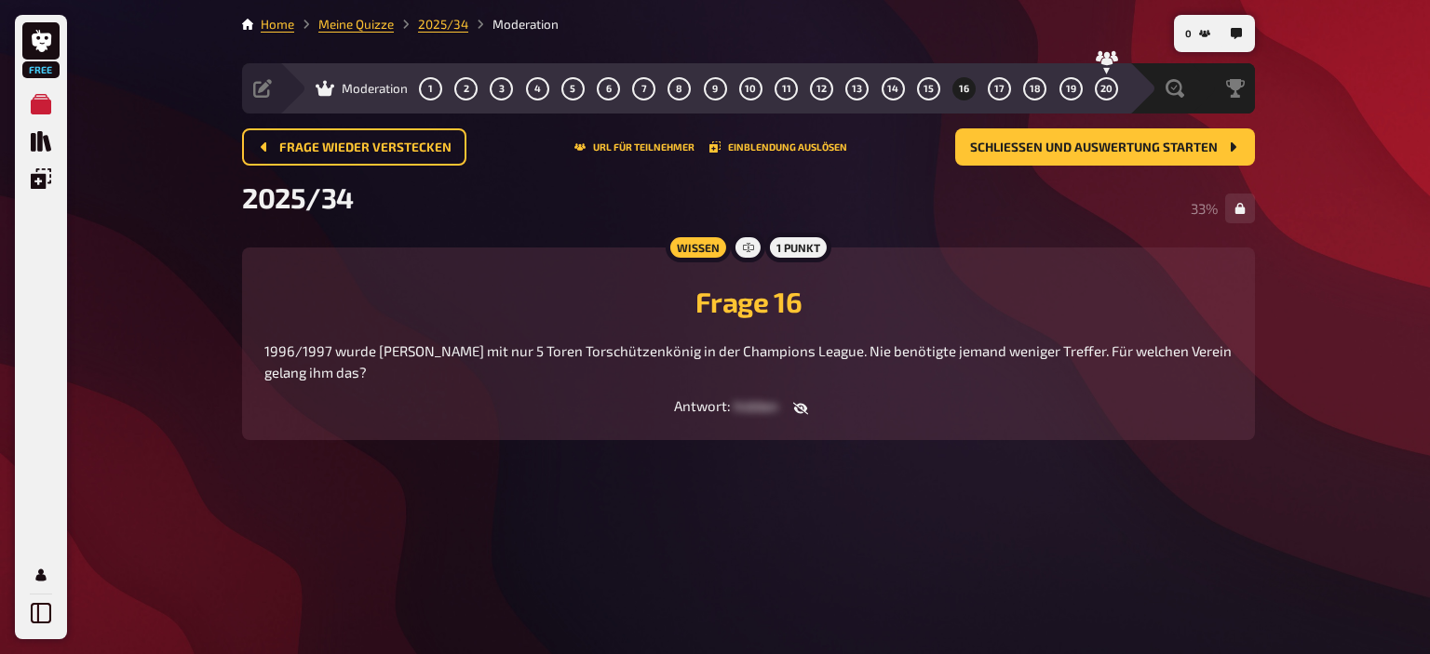
click at [869, 375] on p "1996/1997 wurde [PERSON_NAME] mit nur 5 Toren Torschützenkönig in der Champions…" at bounding box center [748, 362] width 968 height 42
click at [1002, 88] on span "17" at bounding box center [999, 89] width 10 height 10
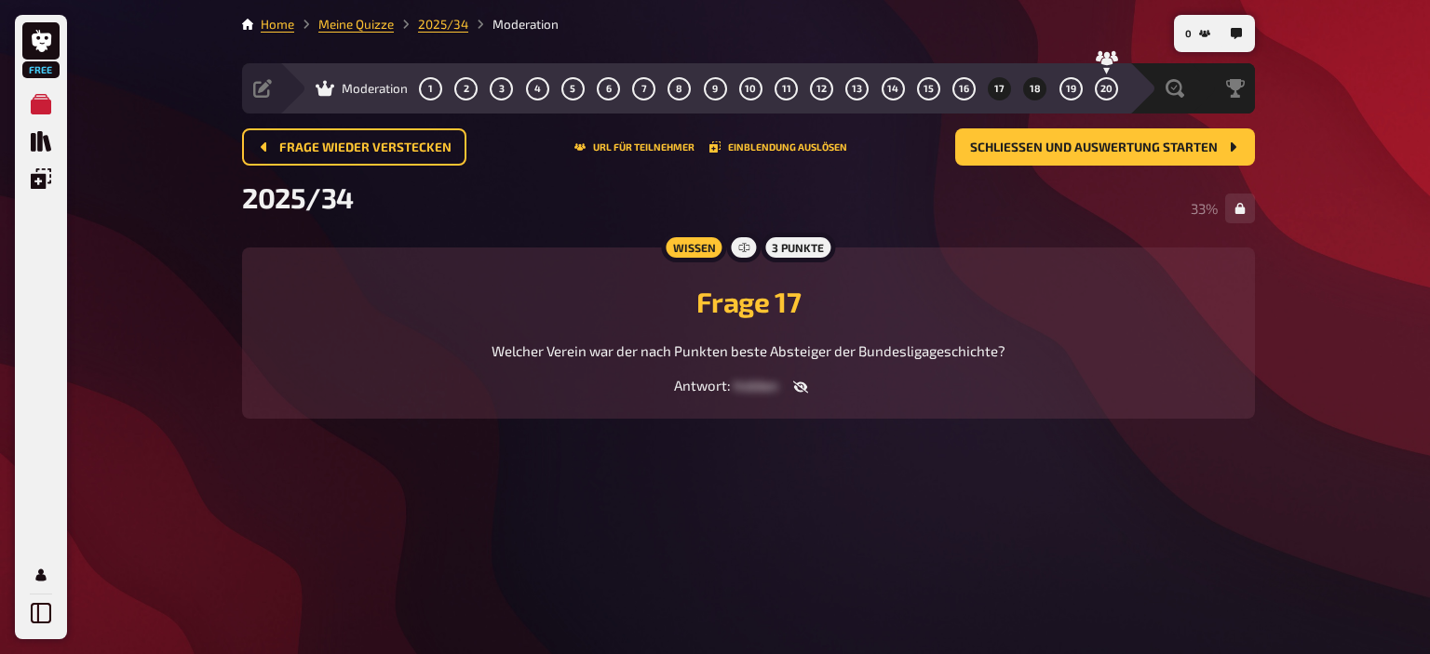
click at [1032, 93] on span "18" at bounding box center [1034, 89] width 11 height 10
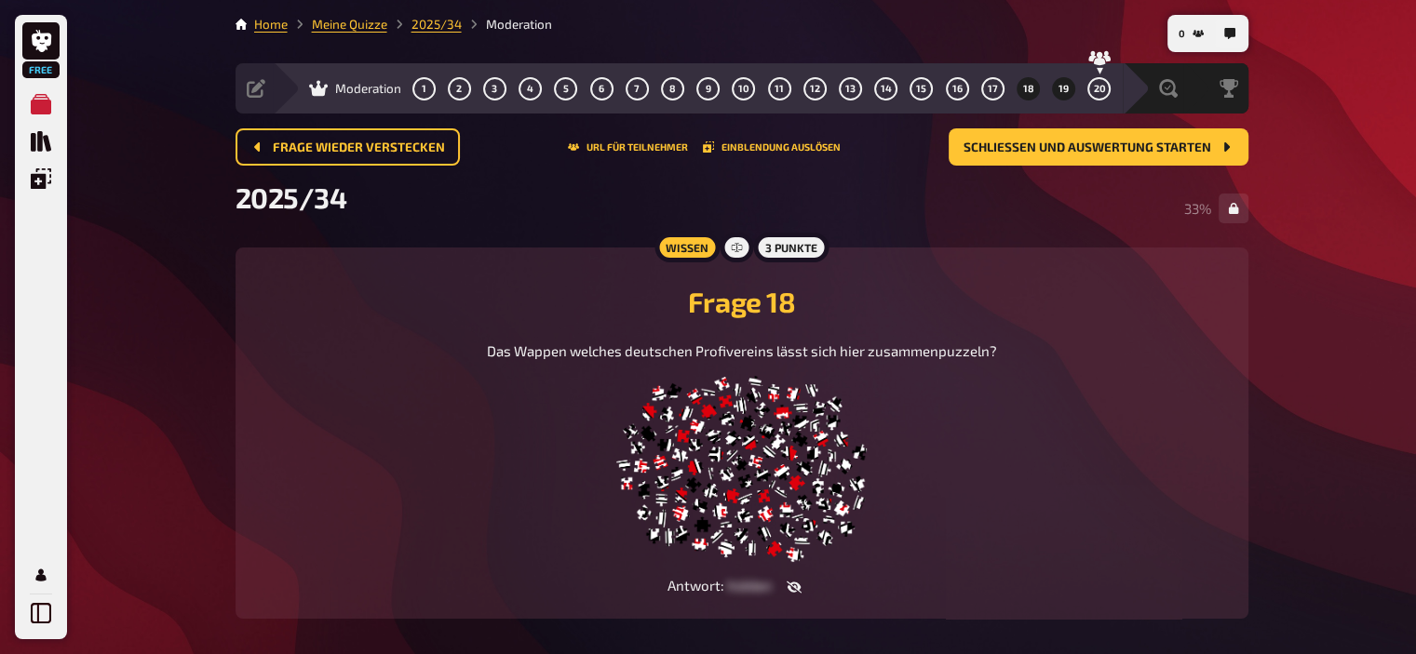
click at [1065, 86] on span "19" at bounding box center [1063, 89] width 10 height 10
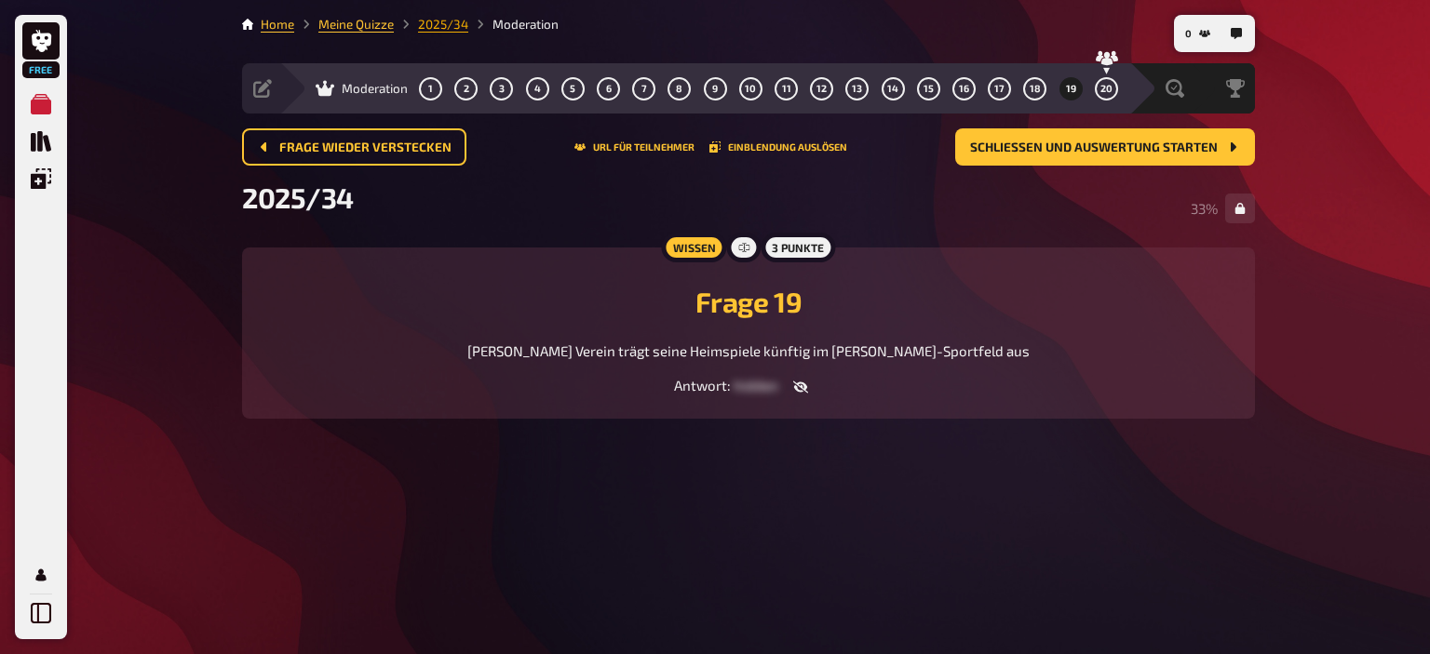
click at [443, 18] on link "2025/34" at bounding box center [443, 24] width 50 height 15
